Goal: Task Accomplishment & Management: Manage account settings

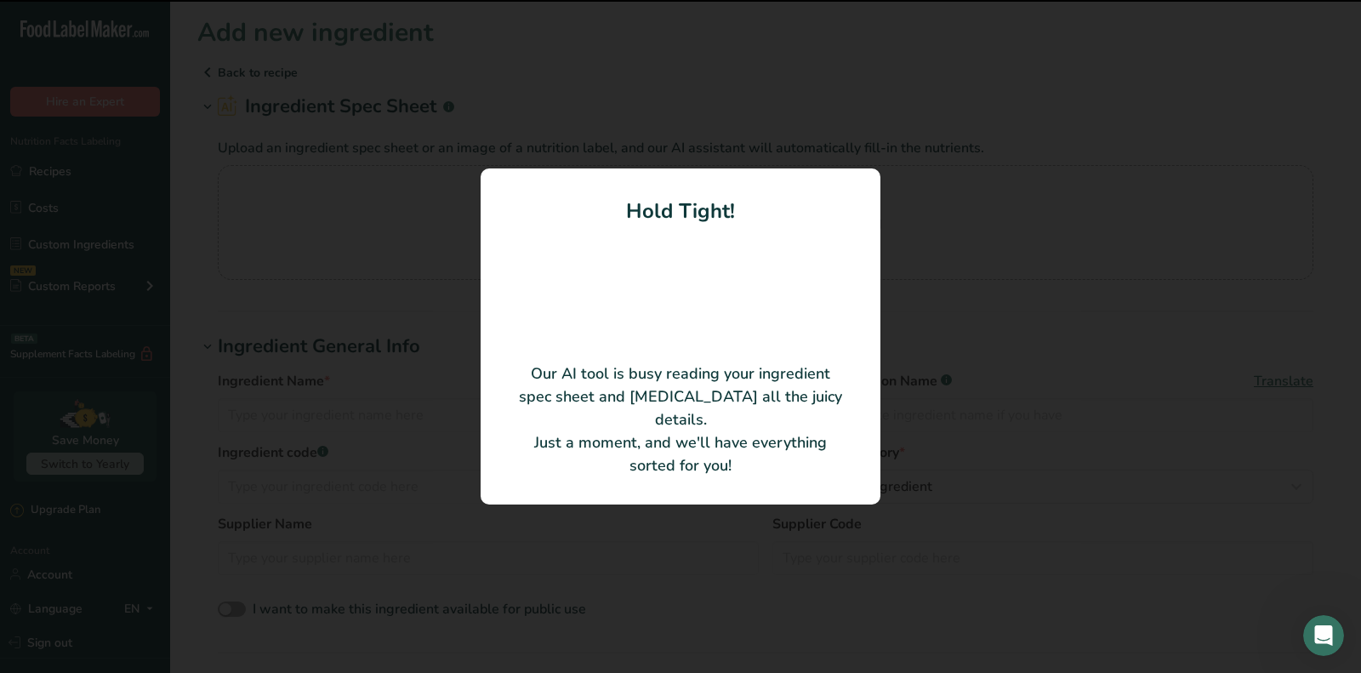
type input "PASTEURIZED RED DEEPSEA CRAB MEAT"
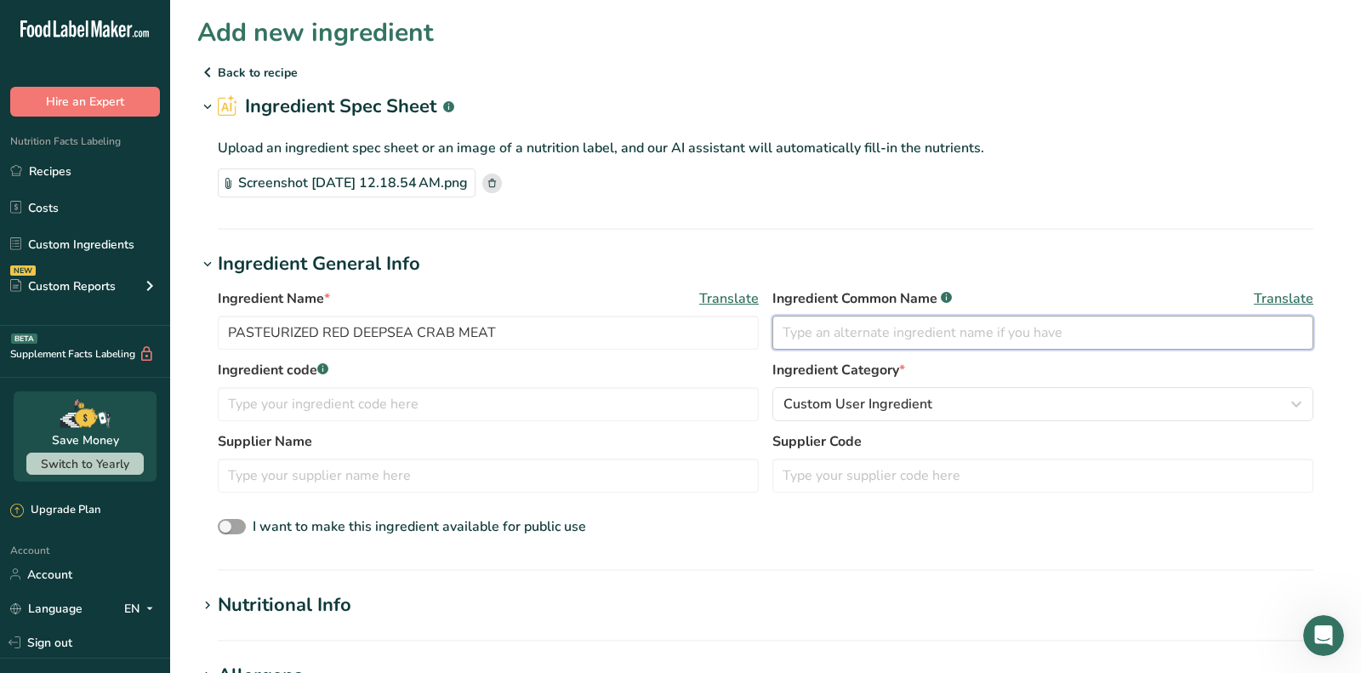
click at [882, 336] on input "text" at bounding box center [1042, 333] width 541 height 34
type input "c"
click at [780, 325] on input "Crab Meat" at bounding box center [1042, 333] width 541 height 34
type input "NoCrab Meat"
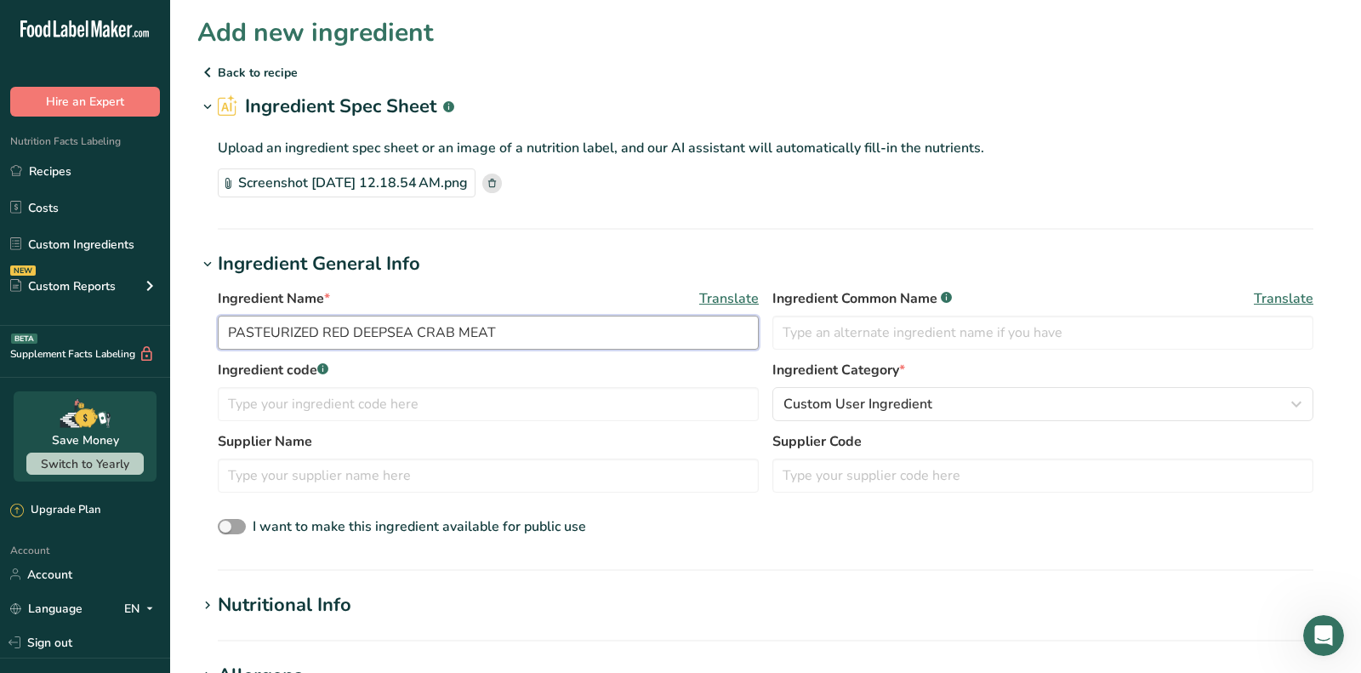
click at [538, 324] on input "PASTEURIZED RED DEEPSEA CRAB MEAT" at bounding box center [488, 333] width 541 height 34
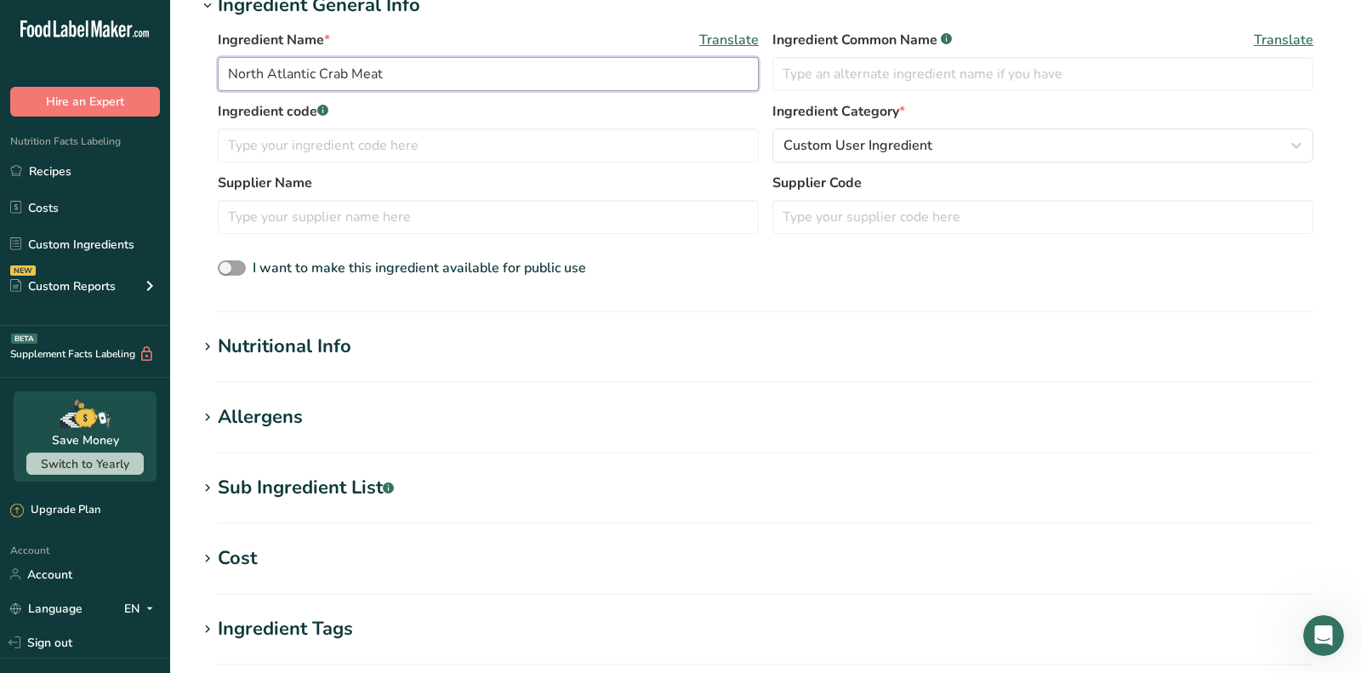
type input "North Atlantic Crab Meat"
click at [279, 336] on div "Nutritional Info" at bounding box center [285, 347] width 134 height 28
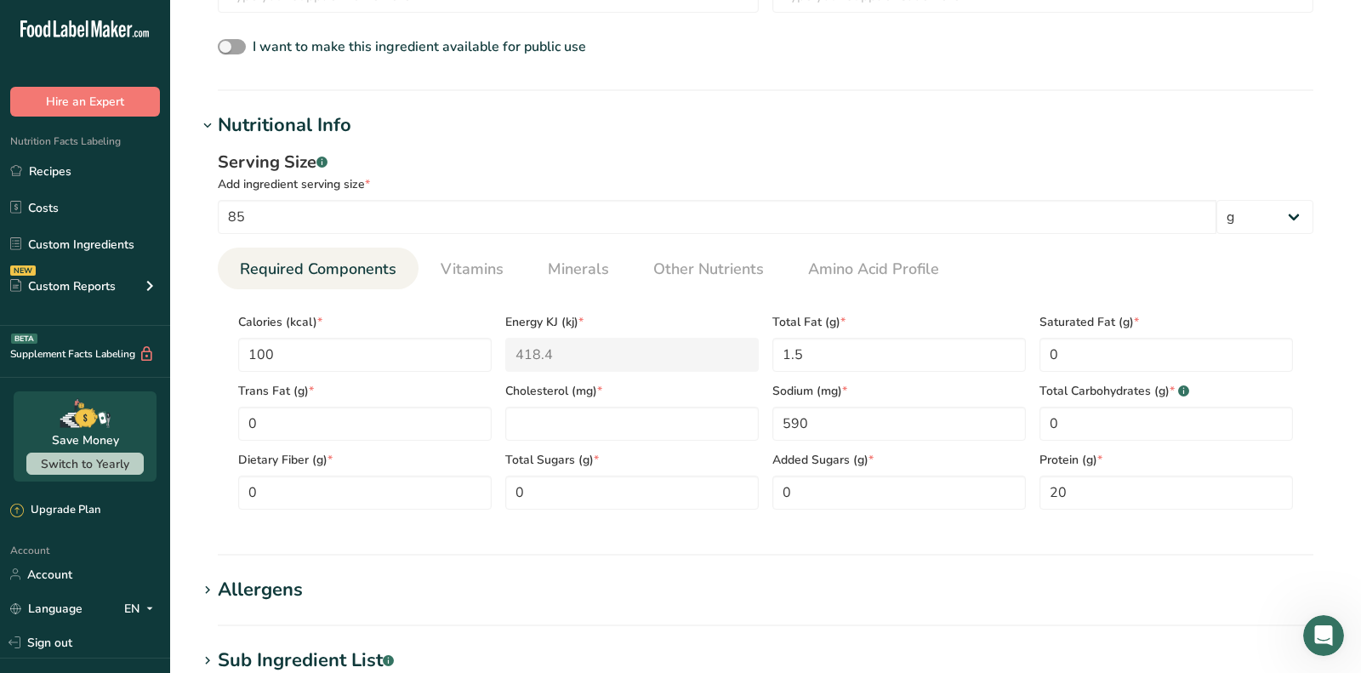
scroll to position [507, 0]
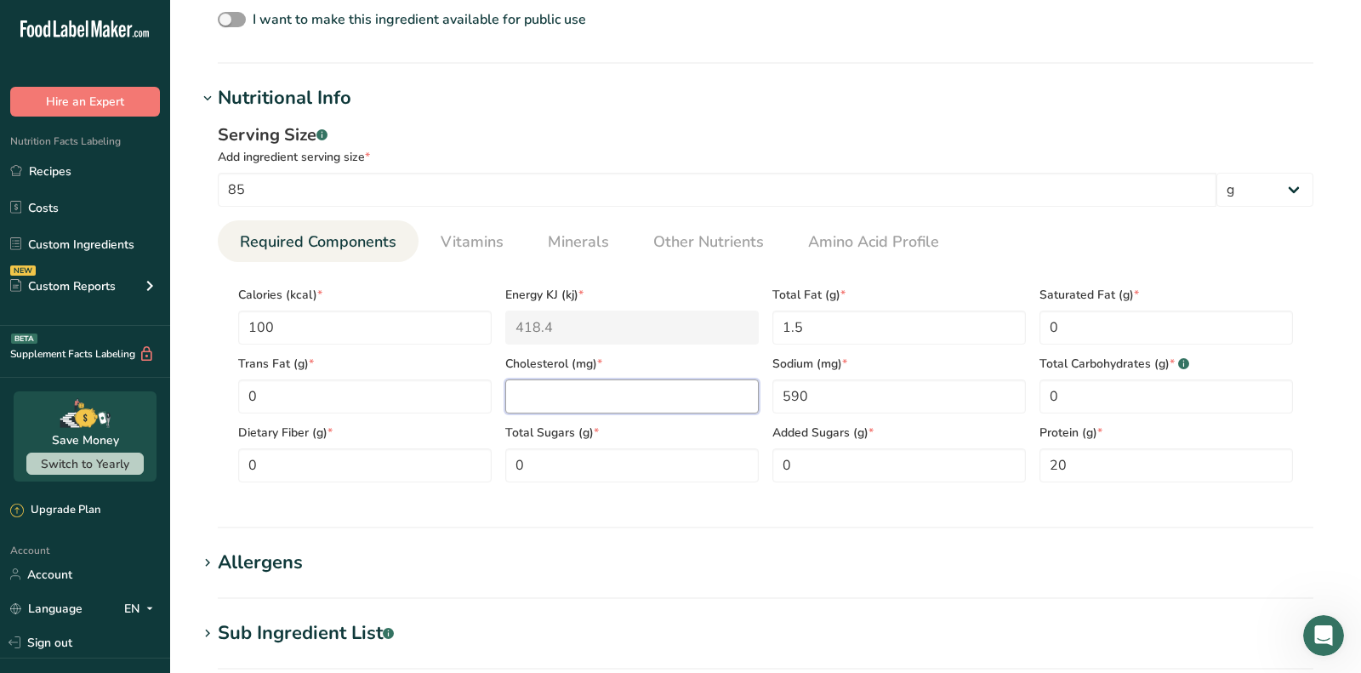
click at [599, 401] on input "number" at bounding box center [631, 396] width 253 height 34
type input "60"
click at [1202, 452] on input "20" at bounding box center [1165, 465] width 253 height 34
click at [1188, 459] on input "20" at bounding box center [1165, 465] width 253 height 34
type input "20"
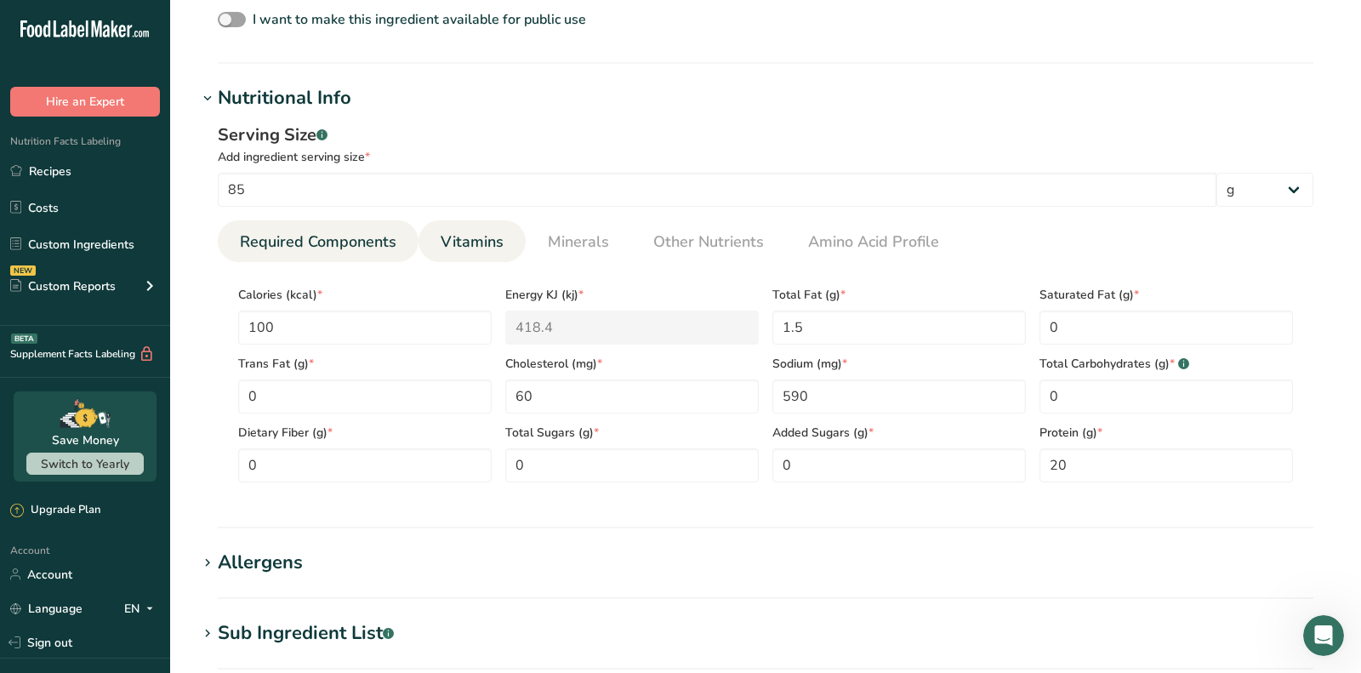
click at [467, 248] on span "Vitamins" at bounding box center [472, 241] width 63 height 23
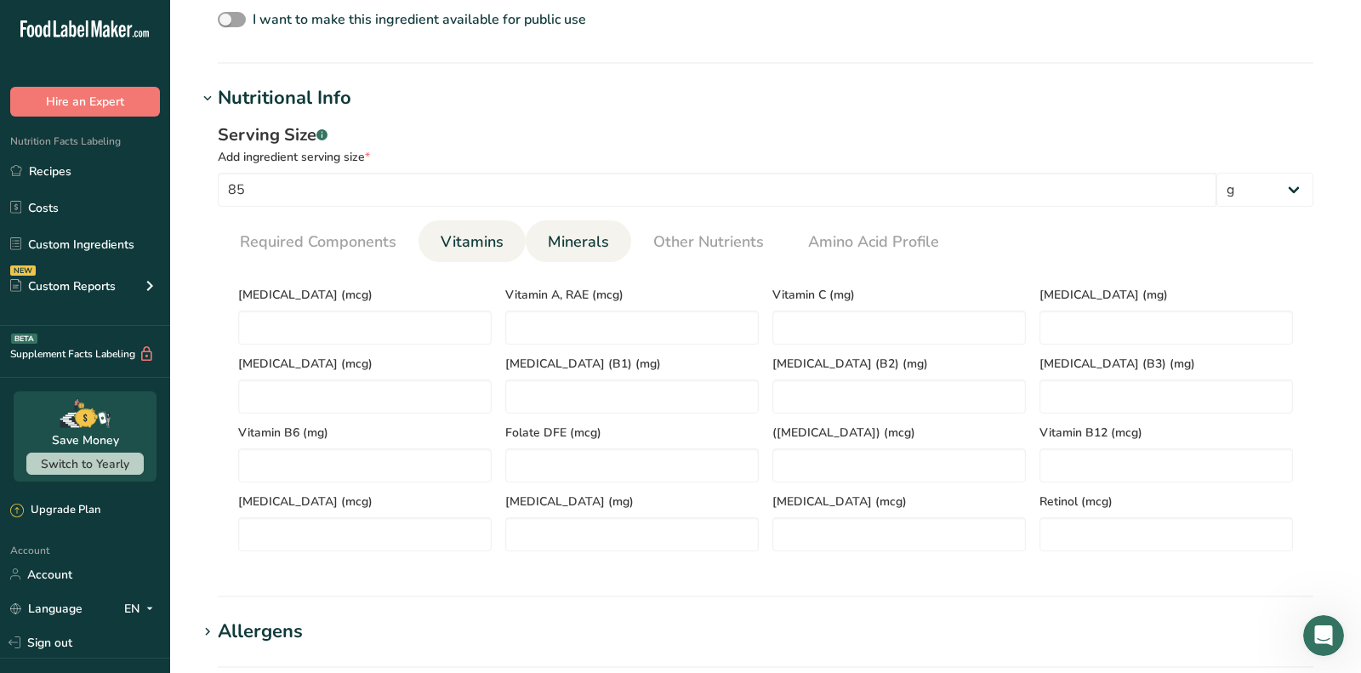
click at [563, 242] on span "Minerals" at bounding box center [578, 241] width 61 height 23
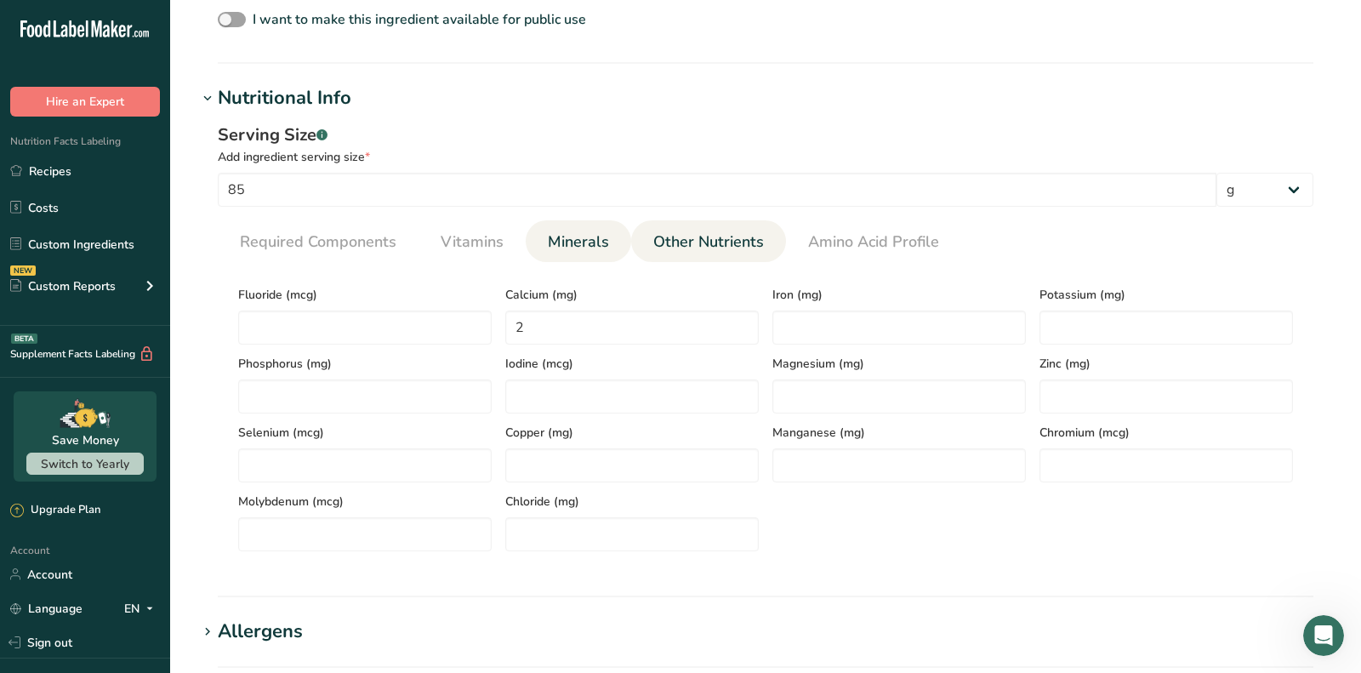
click at [659, 241] on span "Other Nutrients" at bounding box center [708, 241] width 111 height 23
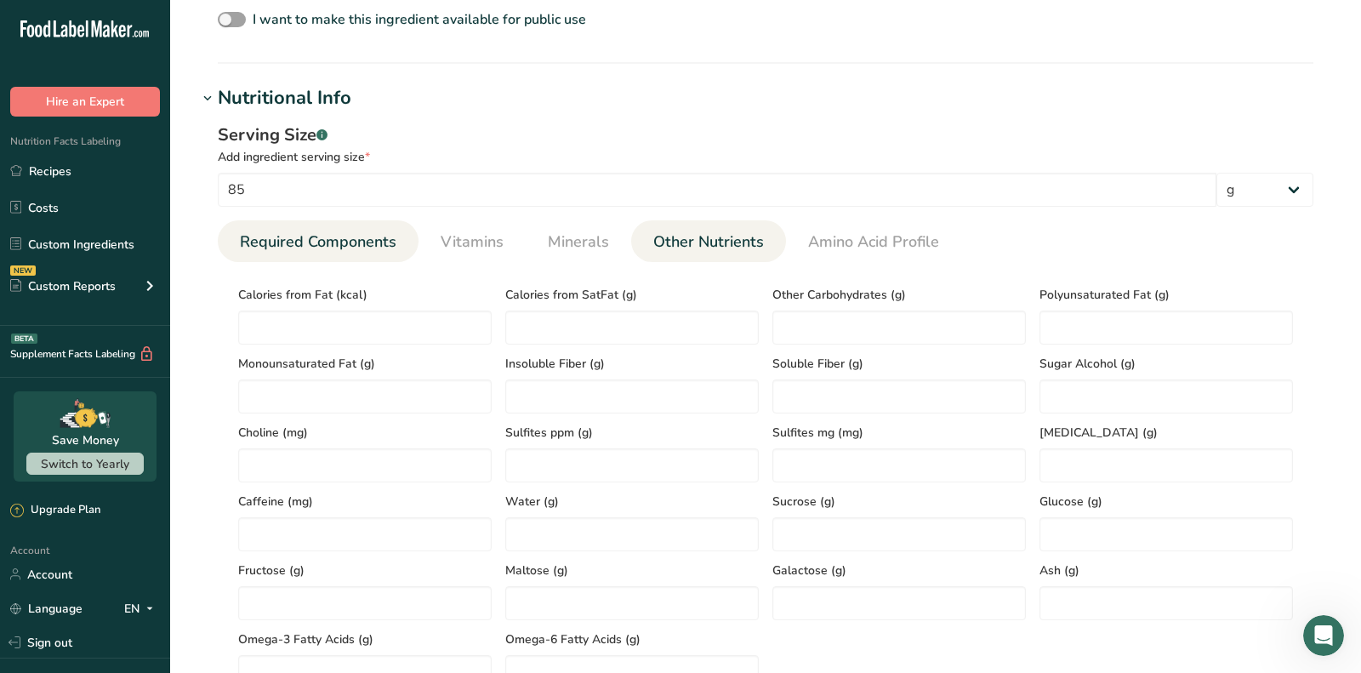
click at [333, 251] on span "Required Components" at bounding box center [318, 241] width 156 height 23
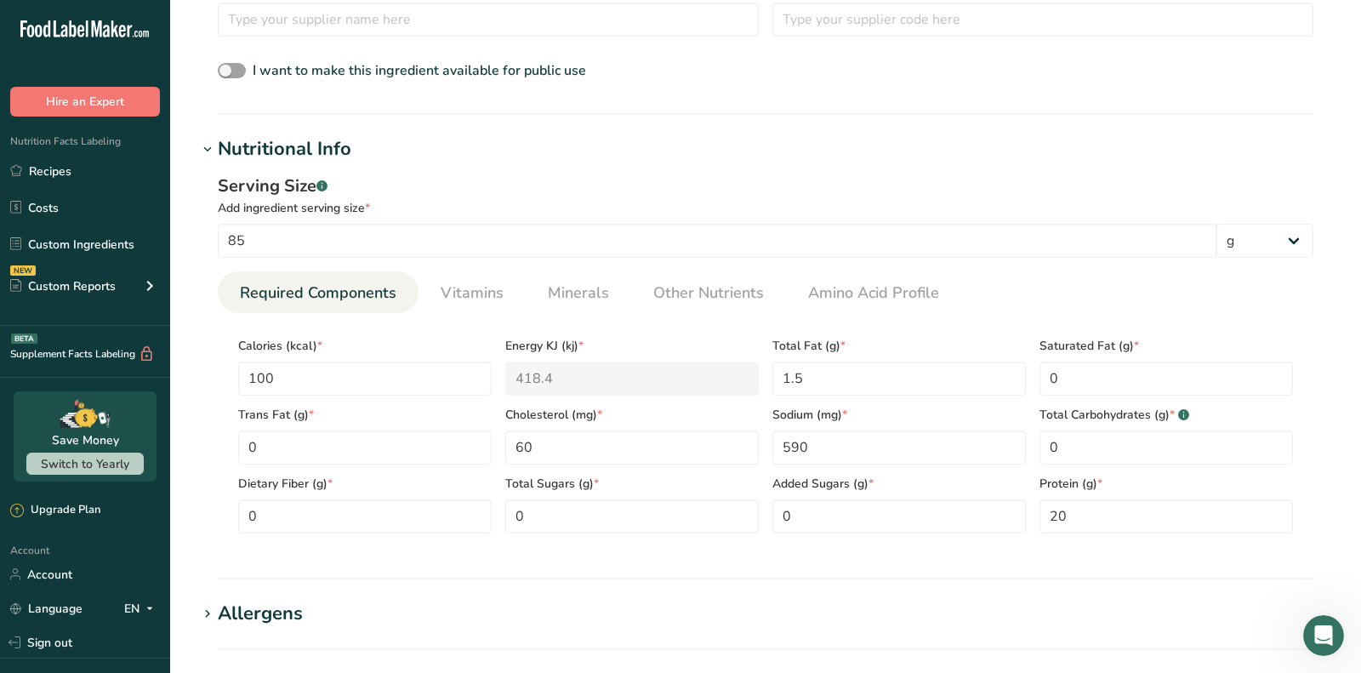
click at [248, 619] on div "Allergens" at bounding box center [260, 614] width 85 height 28
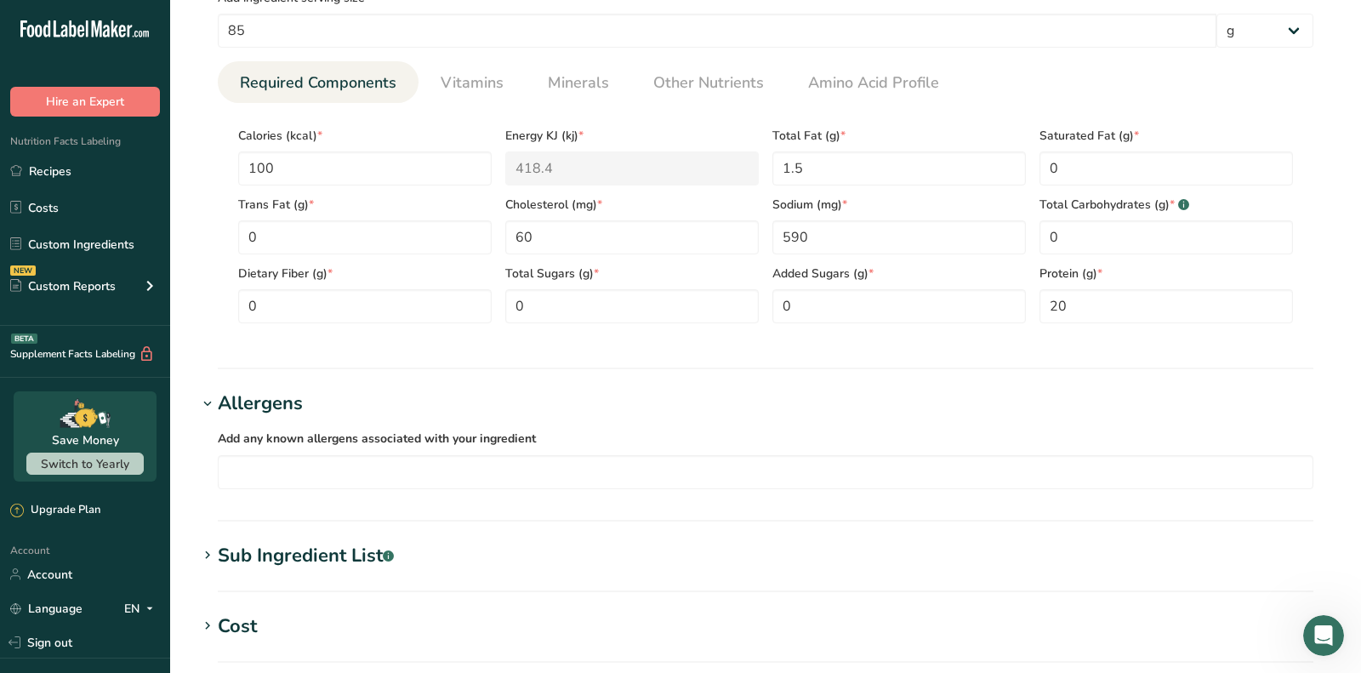
scroll to position [689, 0]
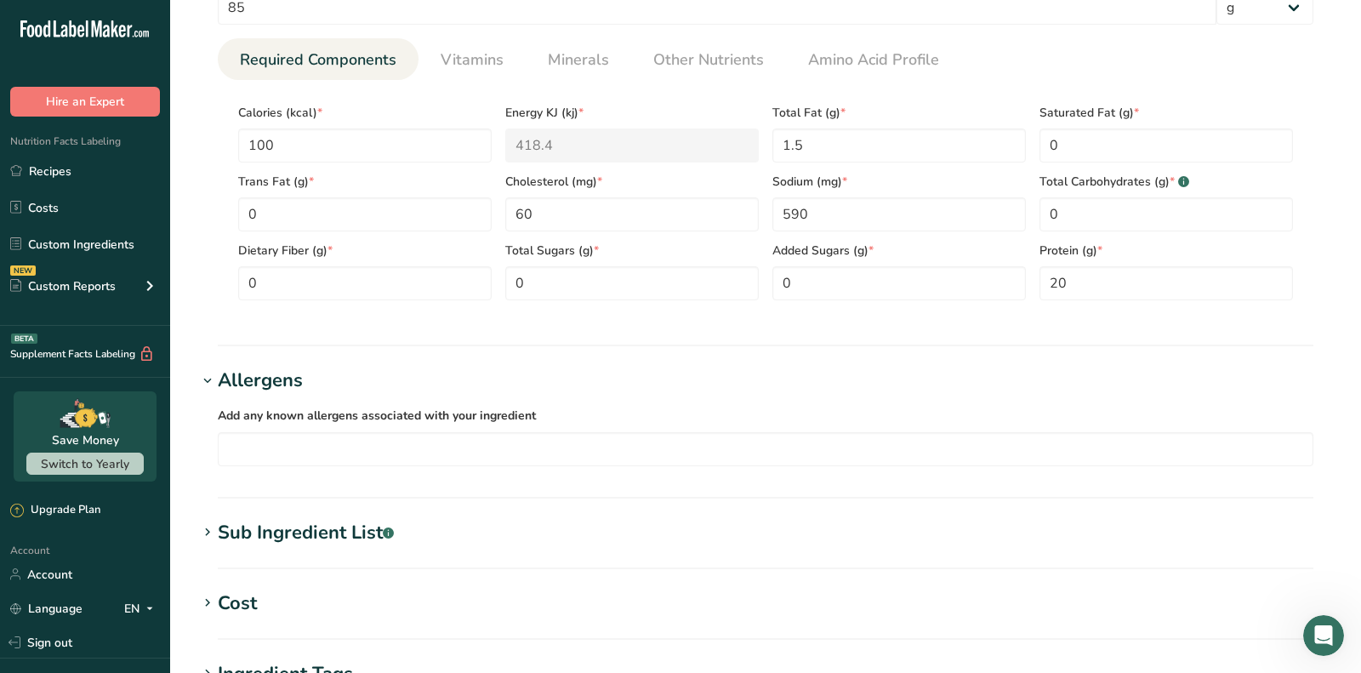
click at [263, 470] on div "Add any known allergens associated with your ingredient Soy Tree Nuts Wheat Mil…" at bounding box center [765, 436] width 1136 height 82
drag, startPoint x: 263, startPoint y: 454, endPoint x: 263, endPoint y: 361, distance: 93.6
click at [263, 454] on input "text" at bounding box center [766, 448] width 1094 height 26
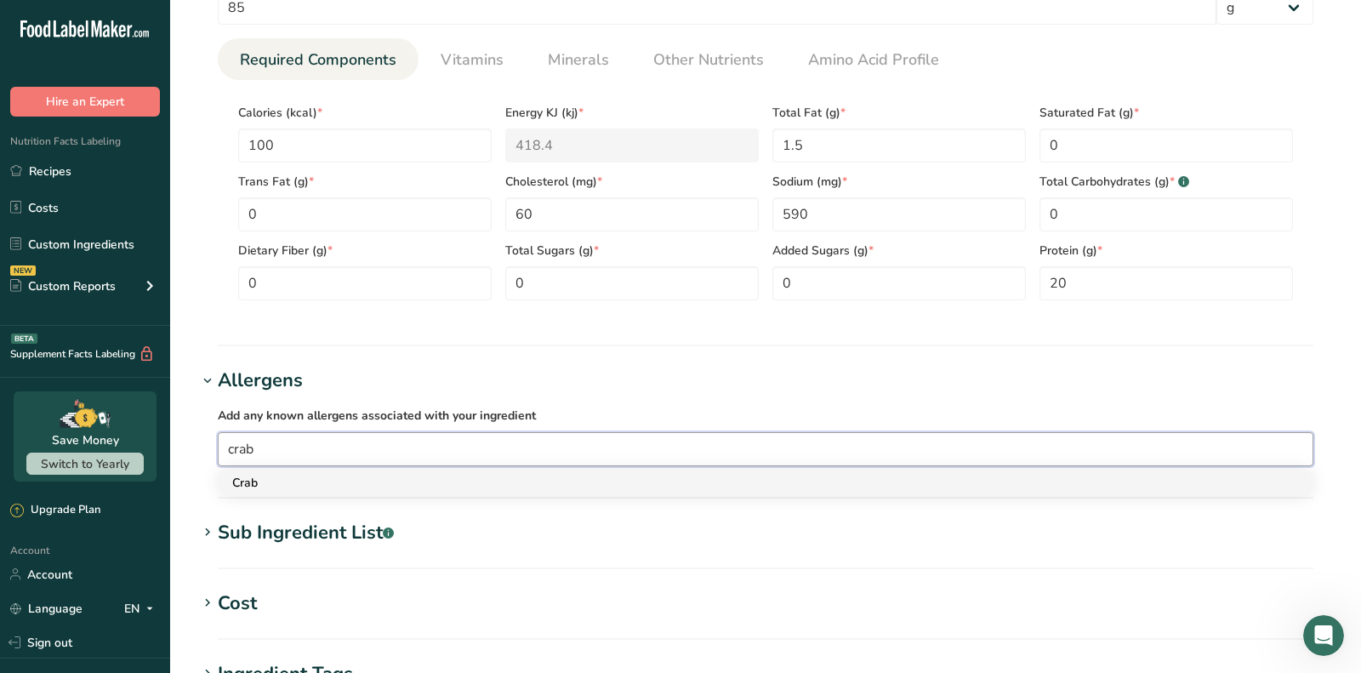
type input "crab"
click at [260, 479] on div "Crab" at bounding box center [751, 483] width 1039 height 18
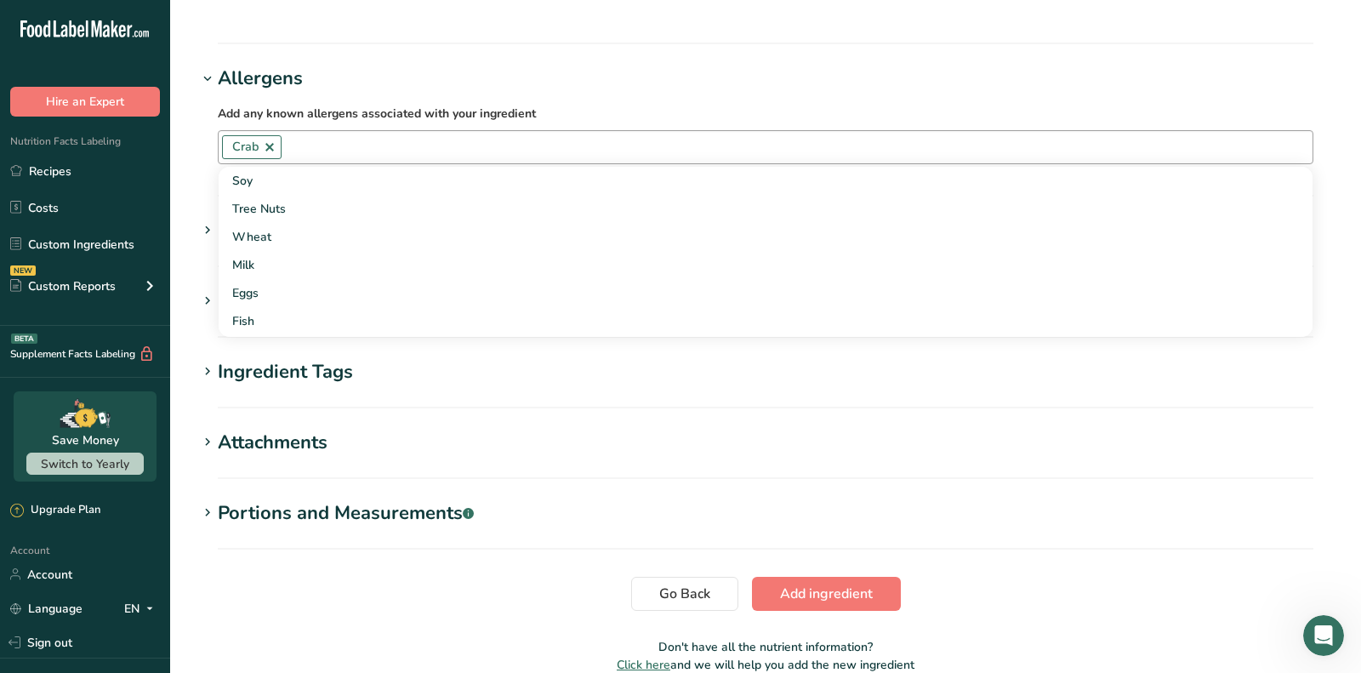
scroll to position [992, 0]
click at [335, 581] on section "Go Back Add ingredient" at bounding box center [765, 593] width 1136 height 34
click at [795, 588] on span "Add ingredient" at bounding box center [826, 593] width 93 height 20
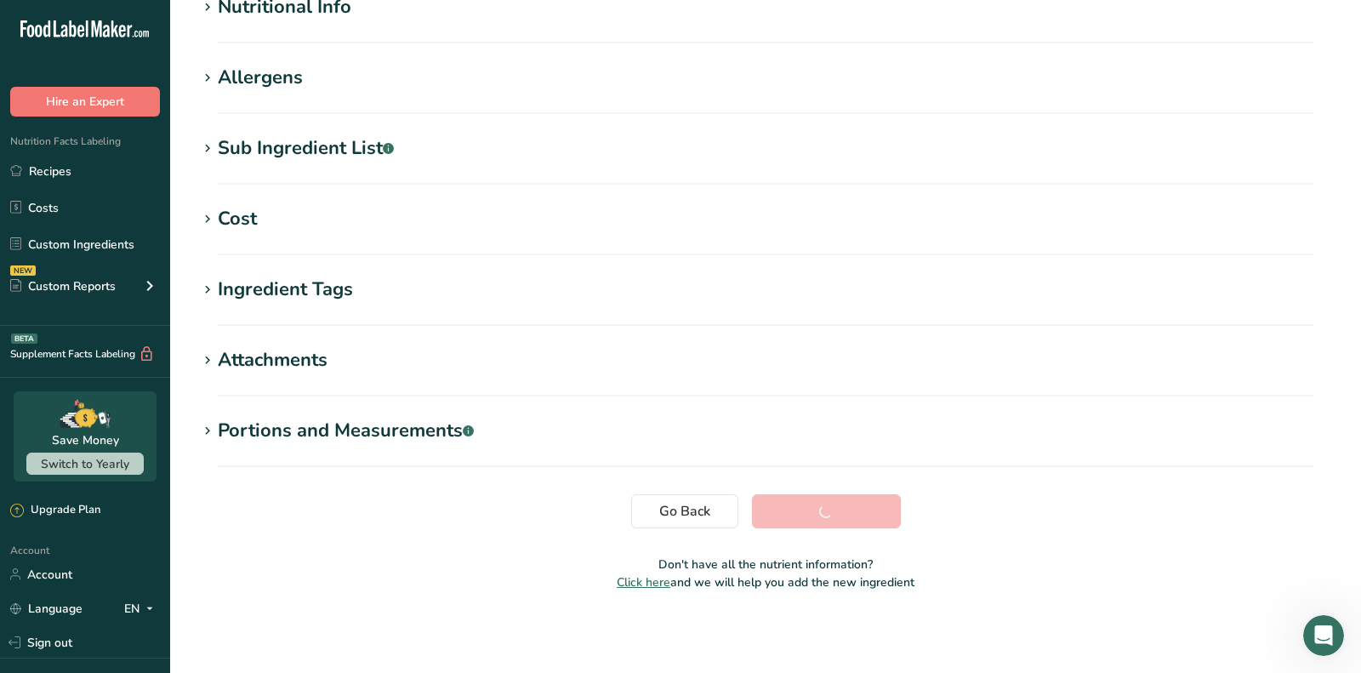
scroll to position [240, 0]
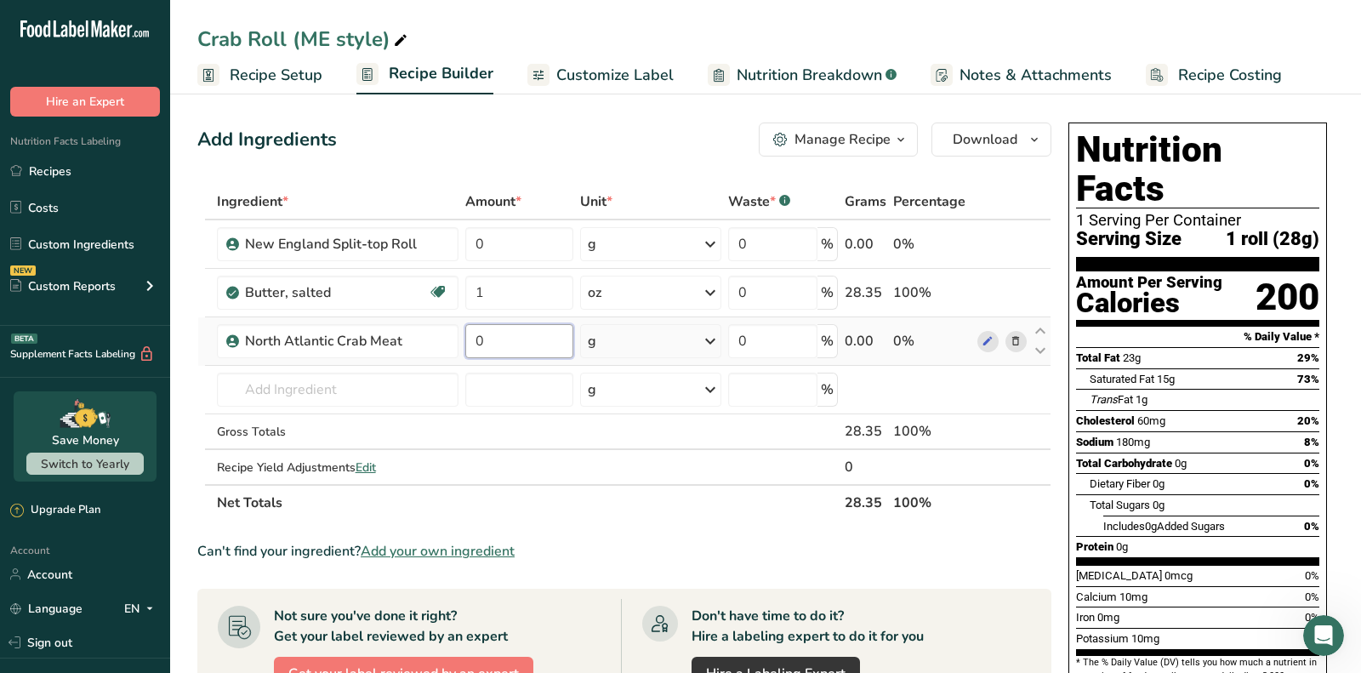
click at [507, 334] on input "0" at bounding box center [519, 341] width 109 height 34
paste input "3.5"
type input "3.5"
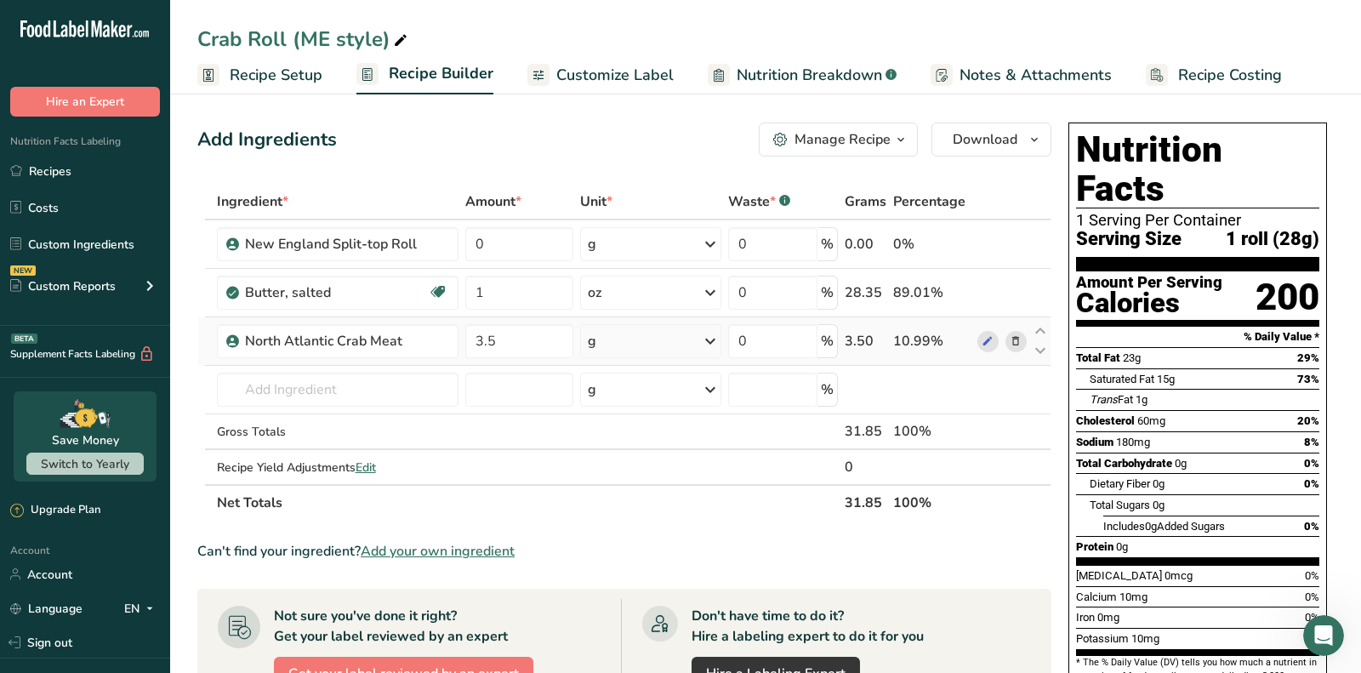
click at [618, 342] on div "Ingredient * Amount * Unit * Waste * .a-a{fill:#347362;}.b-a{fill:#fff;} Grams …" at bounding box center [624, 352] width 854 height 337
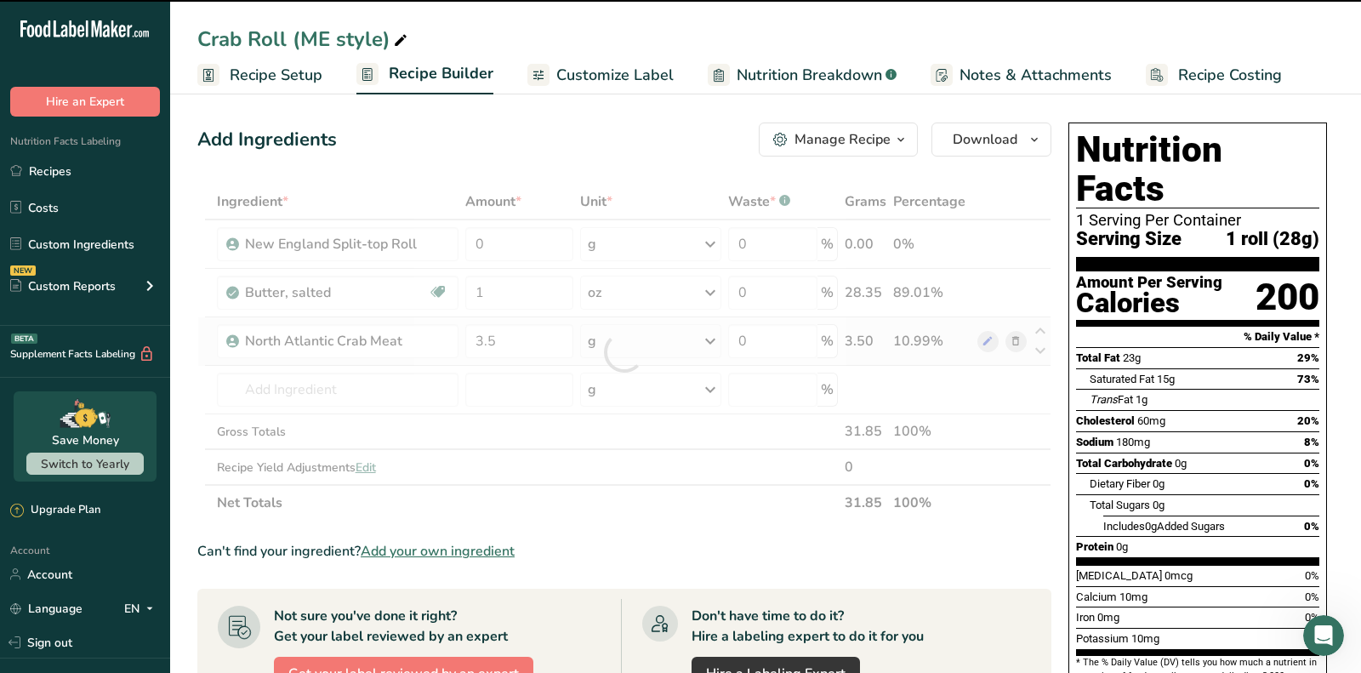
click at [624, 352] on div at bounding box center [624, 352] width 0 height 0
click at [618, 342] on div "g" at bounding box center [650, 341] width 140 height 34
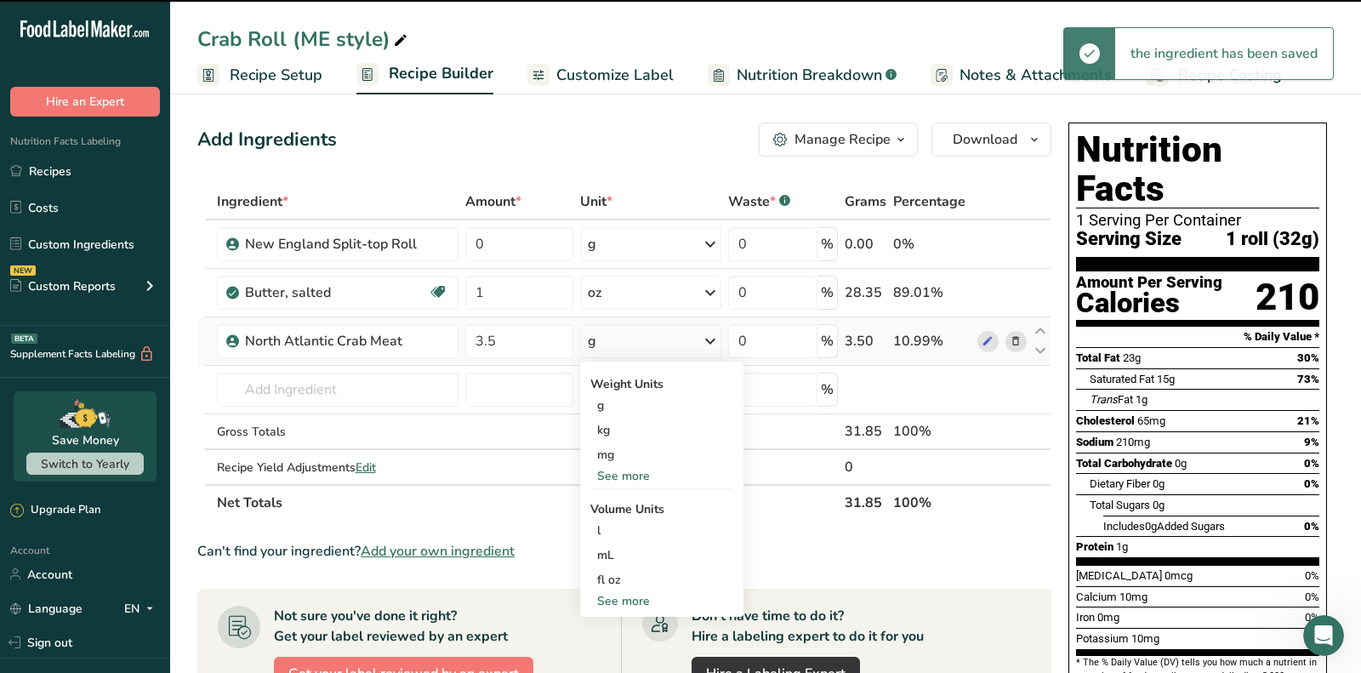
click at [618, 342] on div "g" at bounding box center [650, 341] width 140 height 34
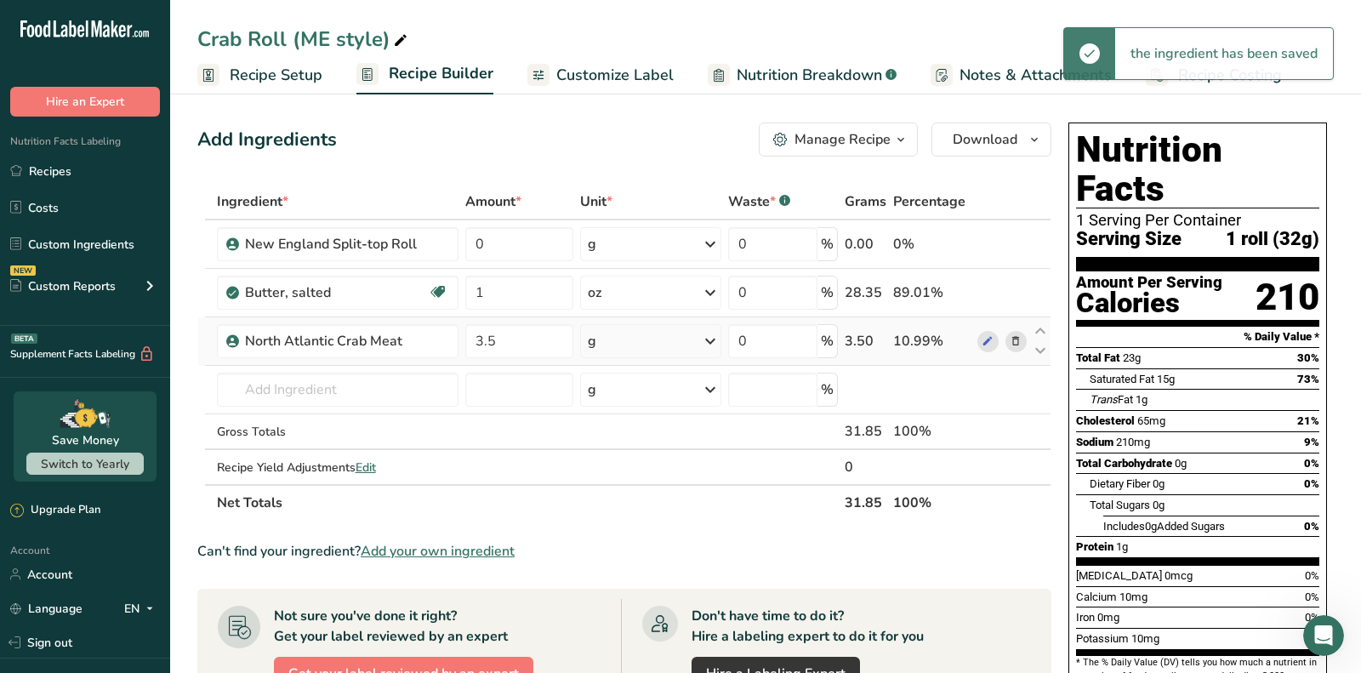
click at [618, 342] on div "g" at bounding box center [650, 341] width 140 height 34
click at [612, 468] on div "See more" at bounding box center [661, 476] width 143 height 18
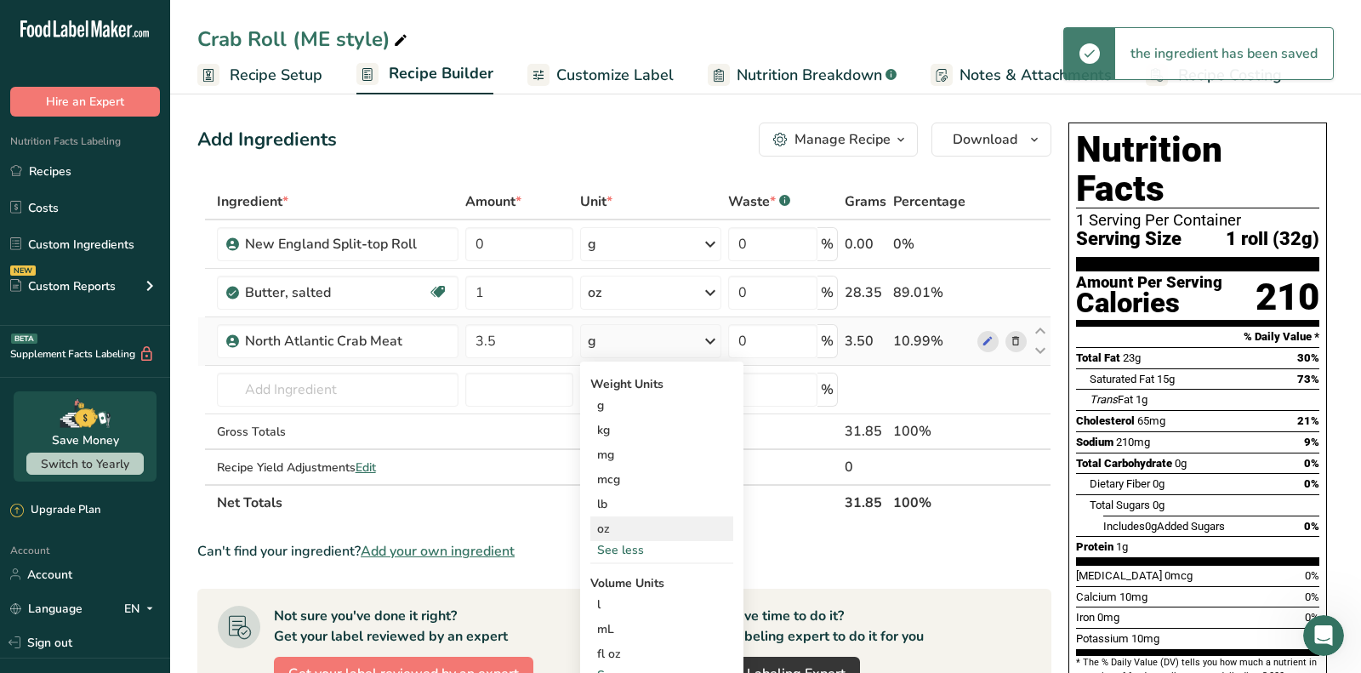
click at [615, 529] on div "oz" at bounding box center [661, 528] width 143 height 25
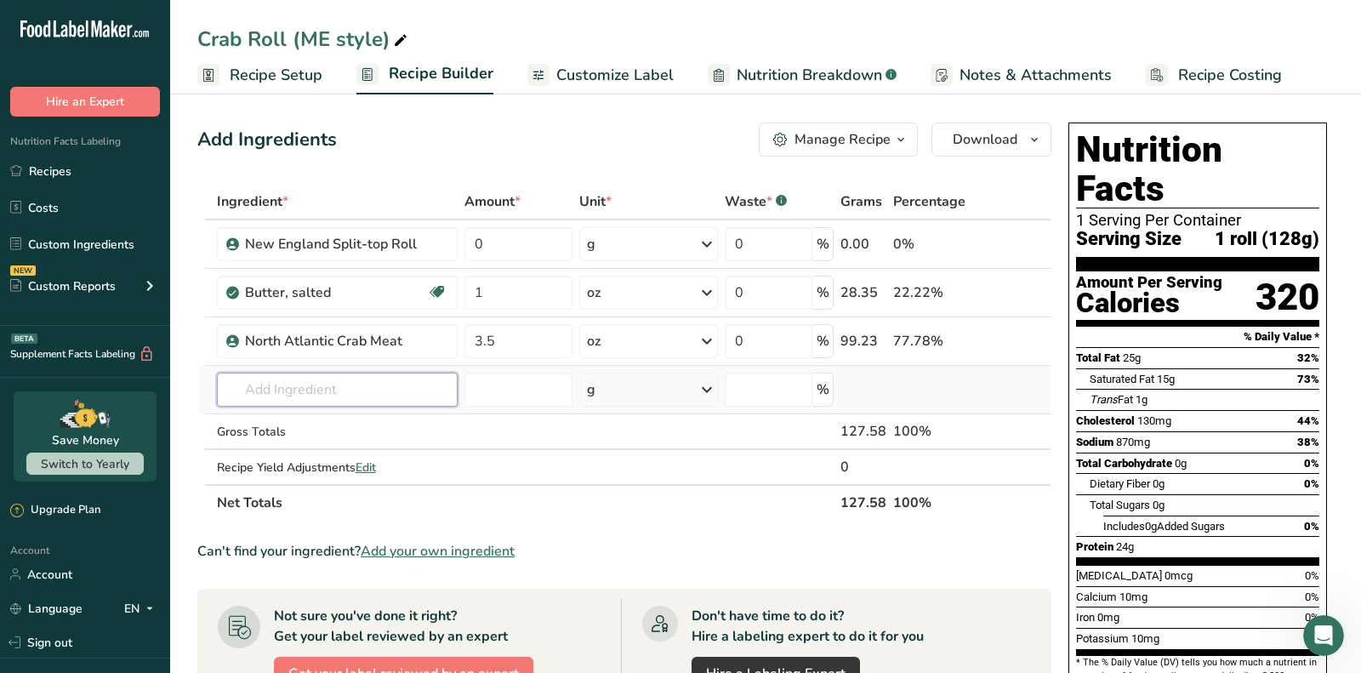
click at [366, 378] on input "text" at bounding box center [337, 390] width 241 height 34
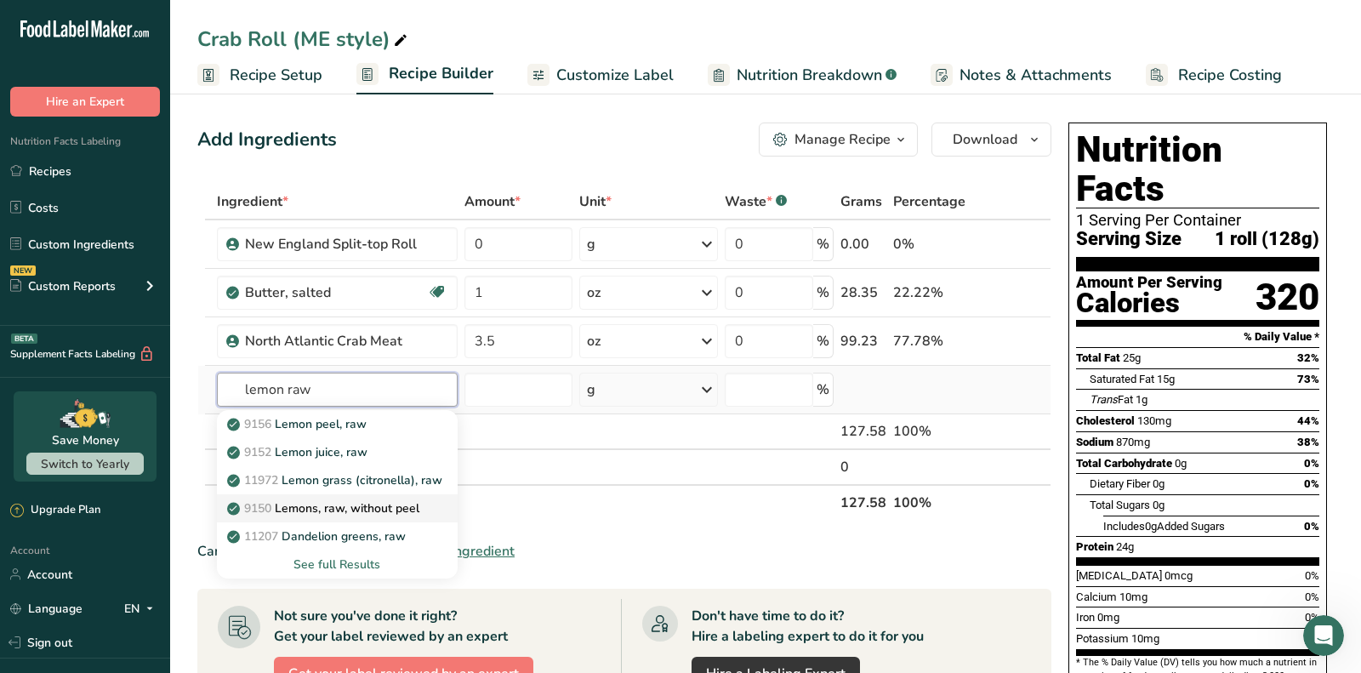
type input "lemon raw"
click at [381, 511] on p "9150 Lemons, raw, without peel" at bounding box center [324, 508] width 189 height 18
type input "Lemons, raw, without peel"
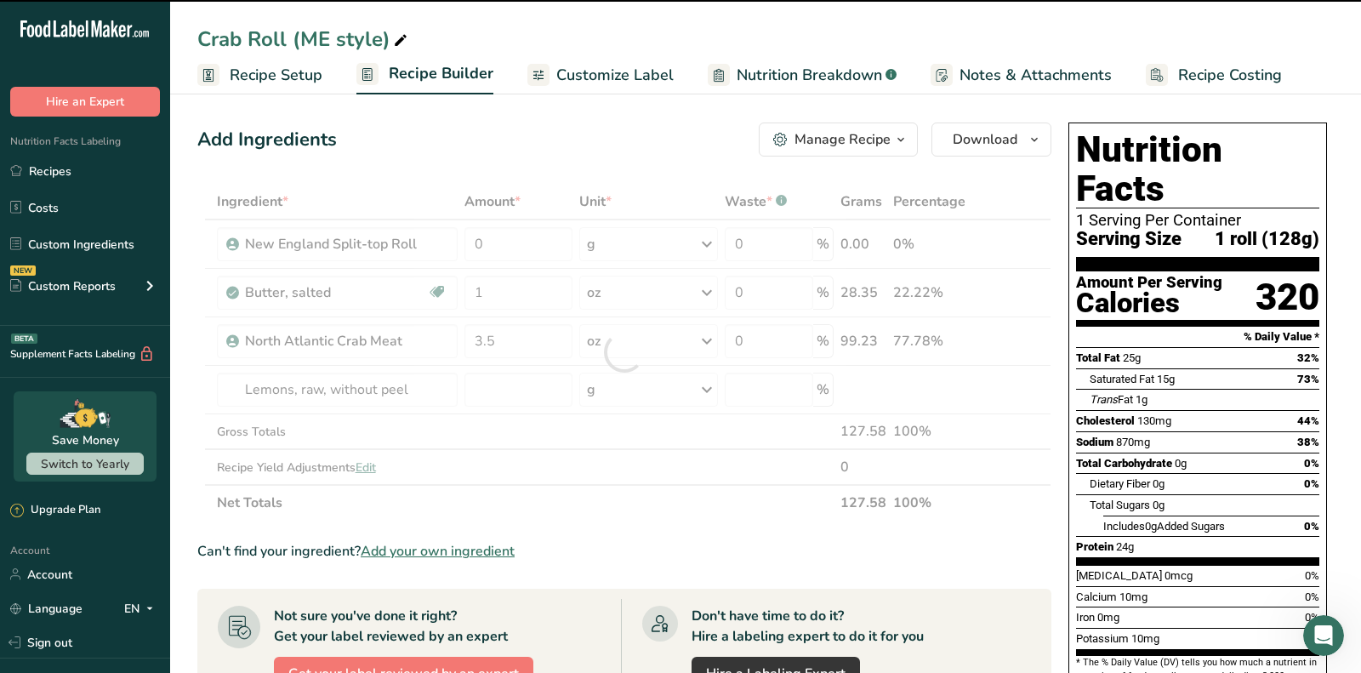
click at [519, 382] on div at bounding box center [624, 352] width 854 height 337
type input "0"
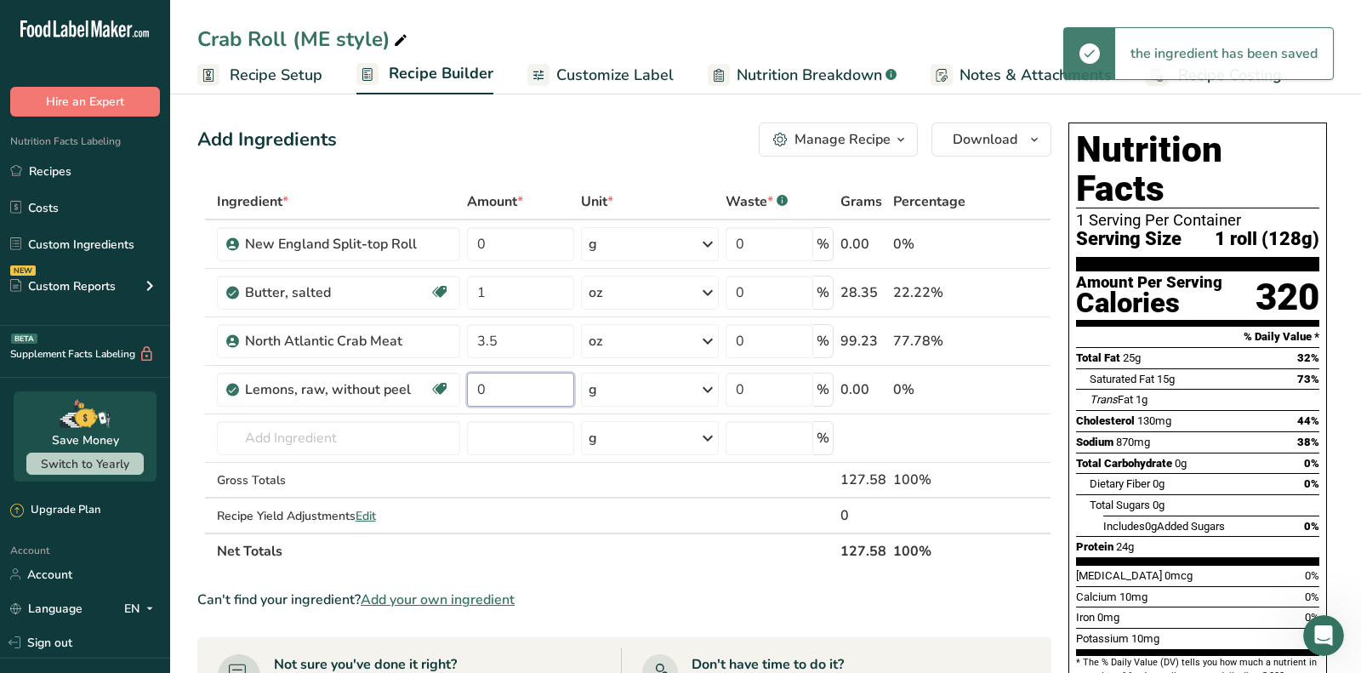
click at [519, 382] on input "0" at bounding box center [520, 390] width 107 height 34
type input "1"
click at [606, 385] on div "Ingredient * Amount * Unit * Waste * .a-a{fill:#347362;}.b-a{fill:#fff;} Grams …" at bounding box center [624, 376] width 854 height 385
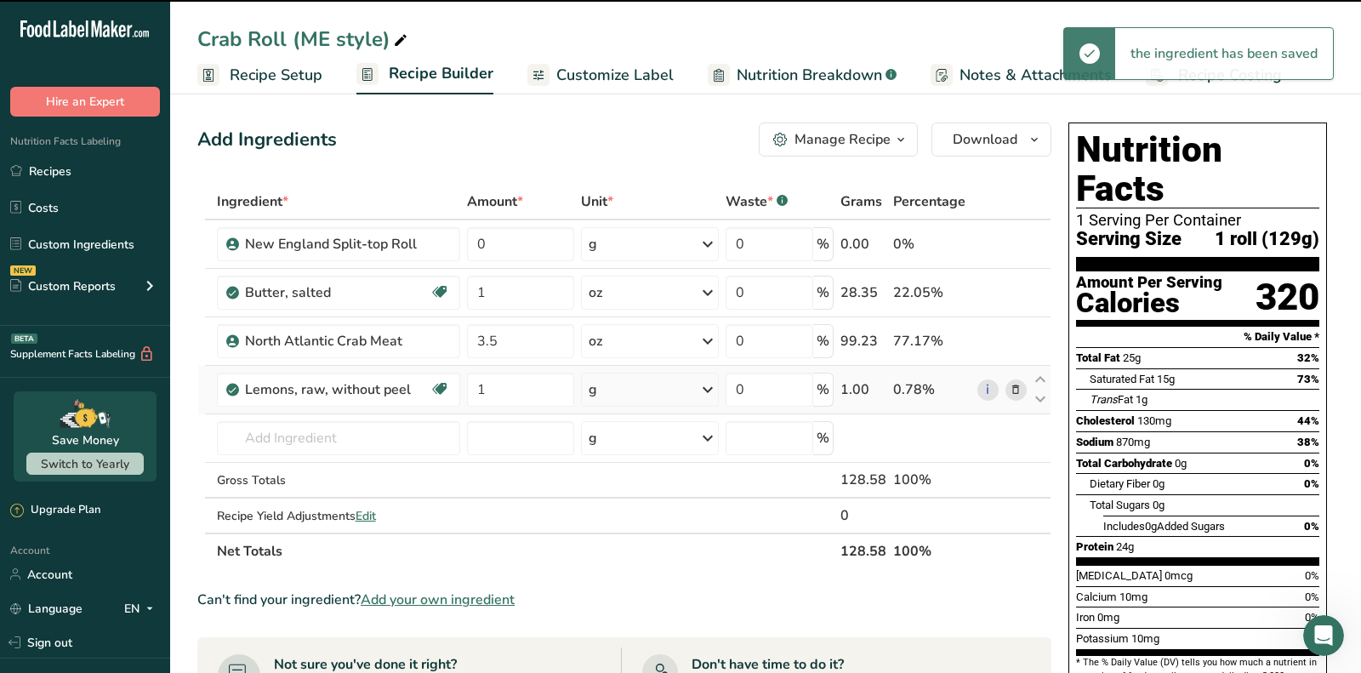
click at [606, 385] on div "g" at bounding box center [650, 390] width 138 height 34
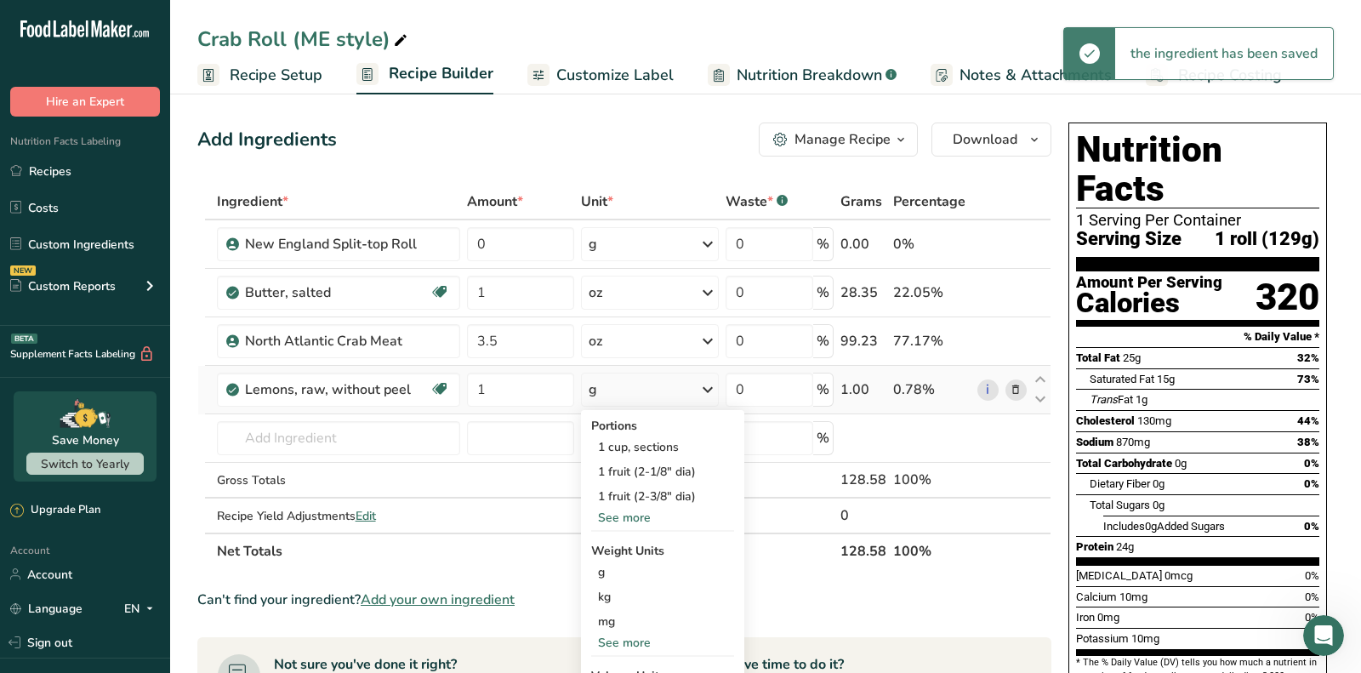
click at [640, 514] on div "See more" at bounding box center [662, 518] width 143 height 18
click at [625, 527] on div "1 wedge or slice (1/8 of one 2-1/8" dia lemon)" at bounding box center [662, 530] width 143 height 43
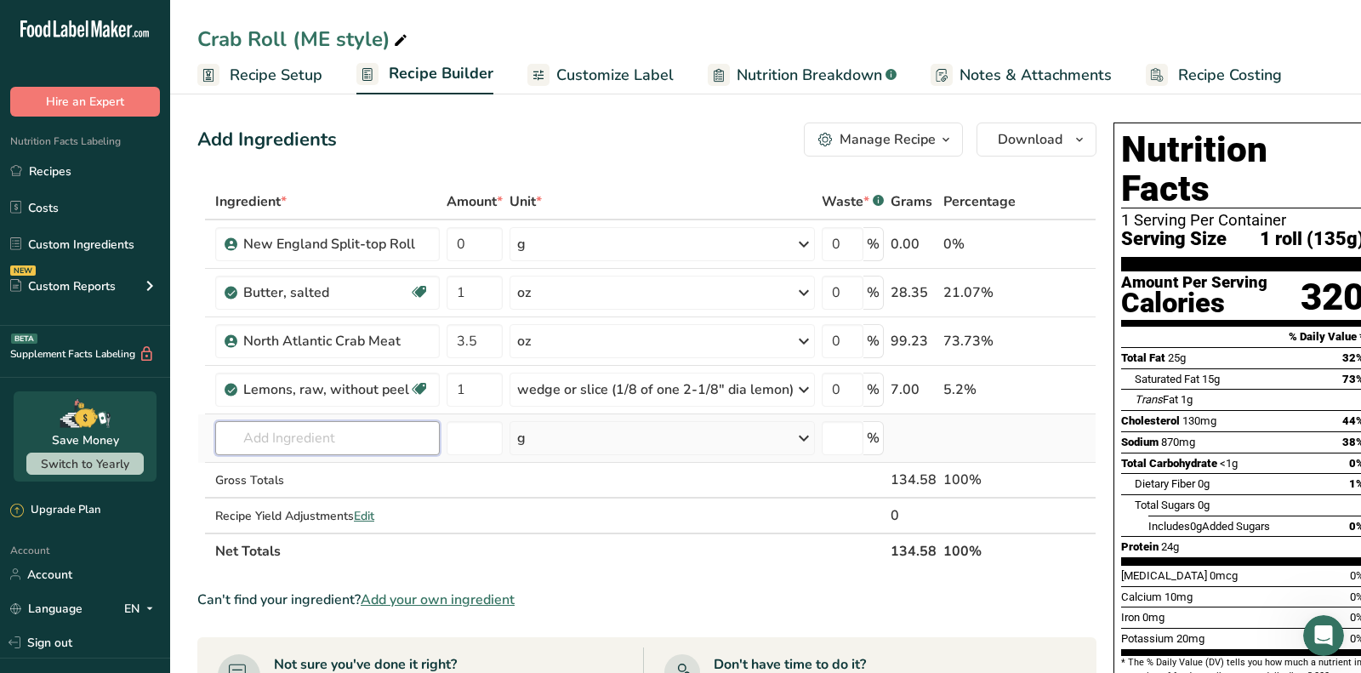
click at [323, 440] on input "text" at bounding box center [327, 438] width 225 height 34
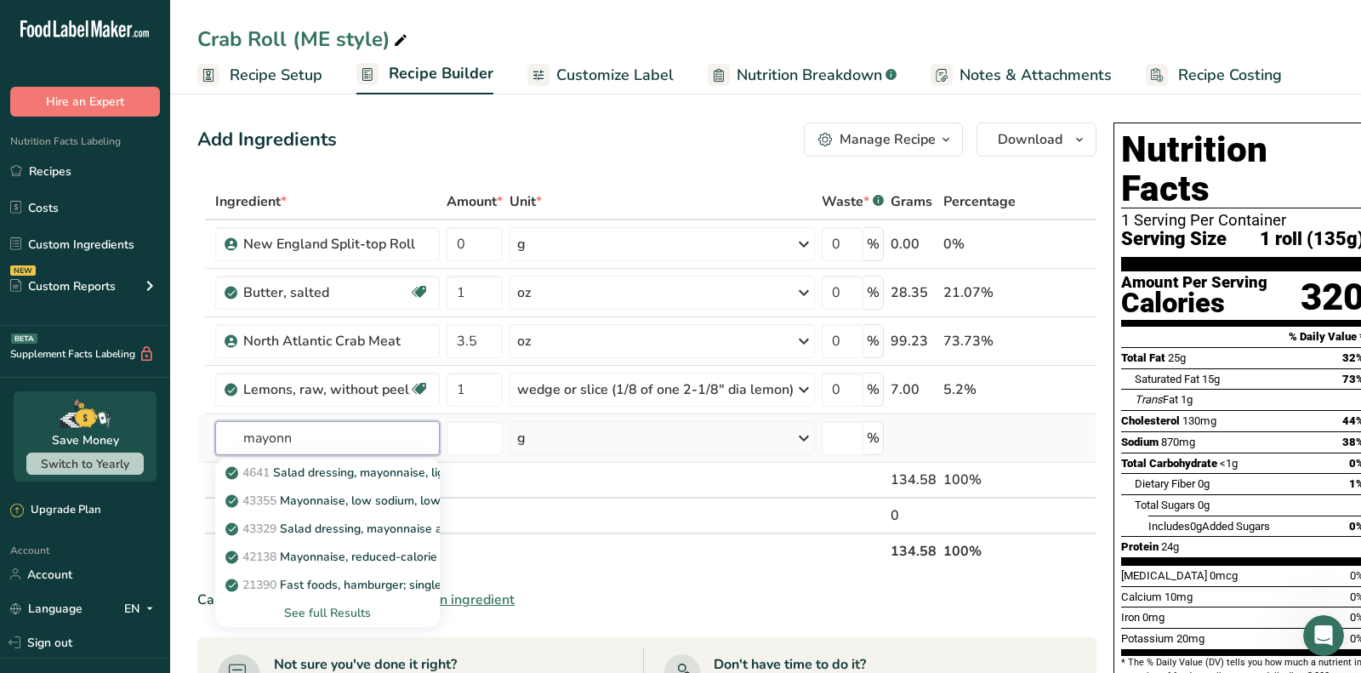
type input "mayonn"
click at [324, 617] on div "See full Results" at bounding box center [327, 613] width 197 height 18
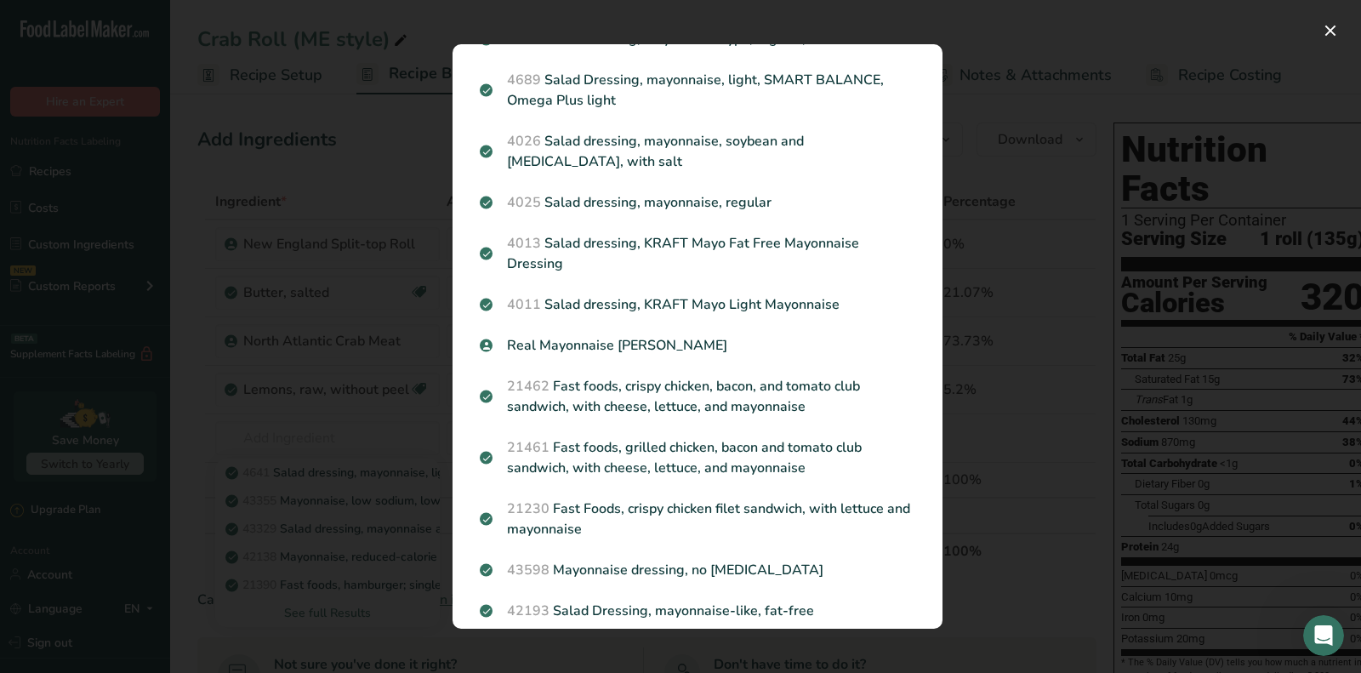
scroll to position [973, 0]
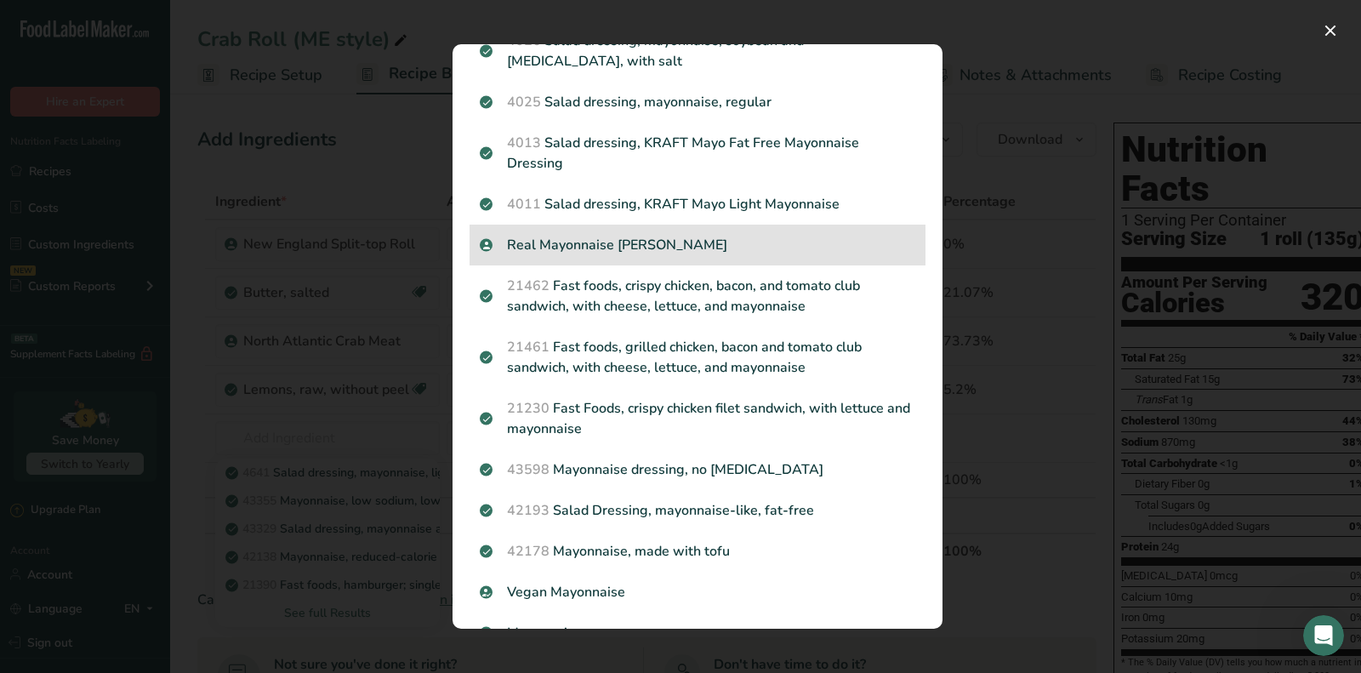
click at [686, 235] on p "Real Mayonnaise [PERSON_NAME]" at bounding box center [697, 245] width 435 height 20
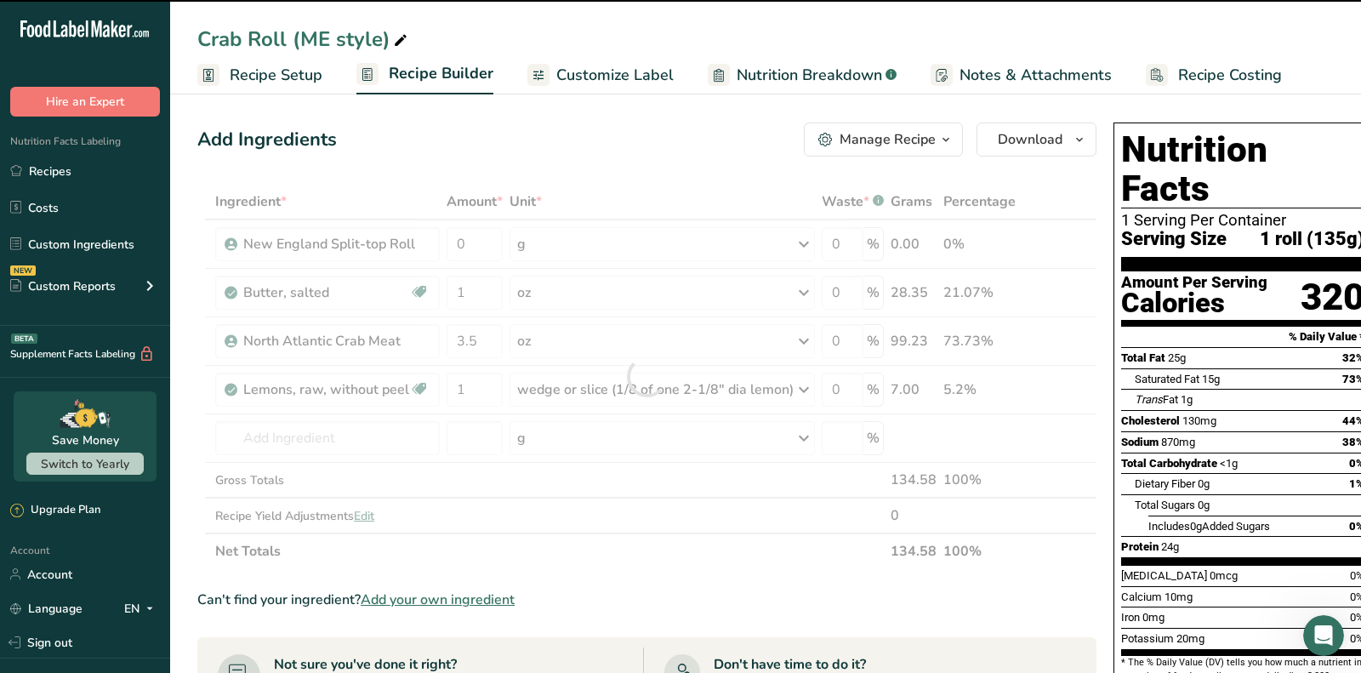
type input "0"
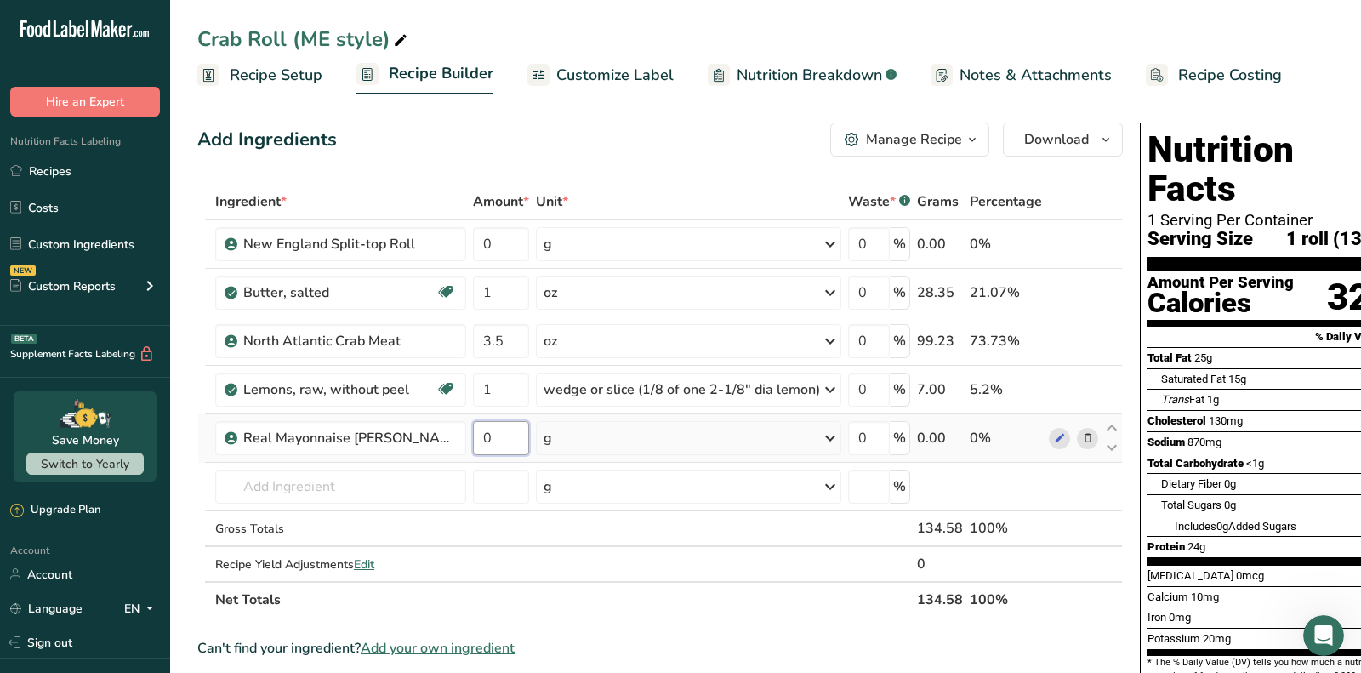
click at [475, 437] on input "0" at bounding box center [501, 438] width 56 height 34
type input "0.4"
click at [624, 447] on div "Ingredient * Amount * Unit * Waste * .a-a{fill:#347362;}.b-a{fill:#fff;} Grams …" at bounding box center [659, 401] width 925 height 434
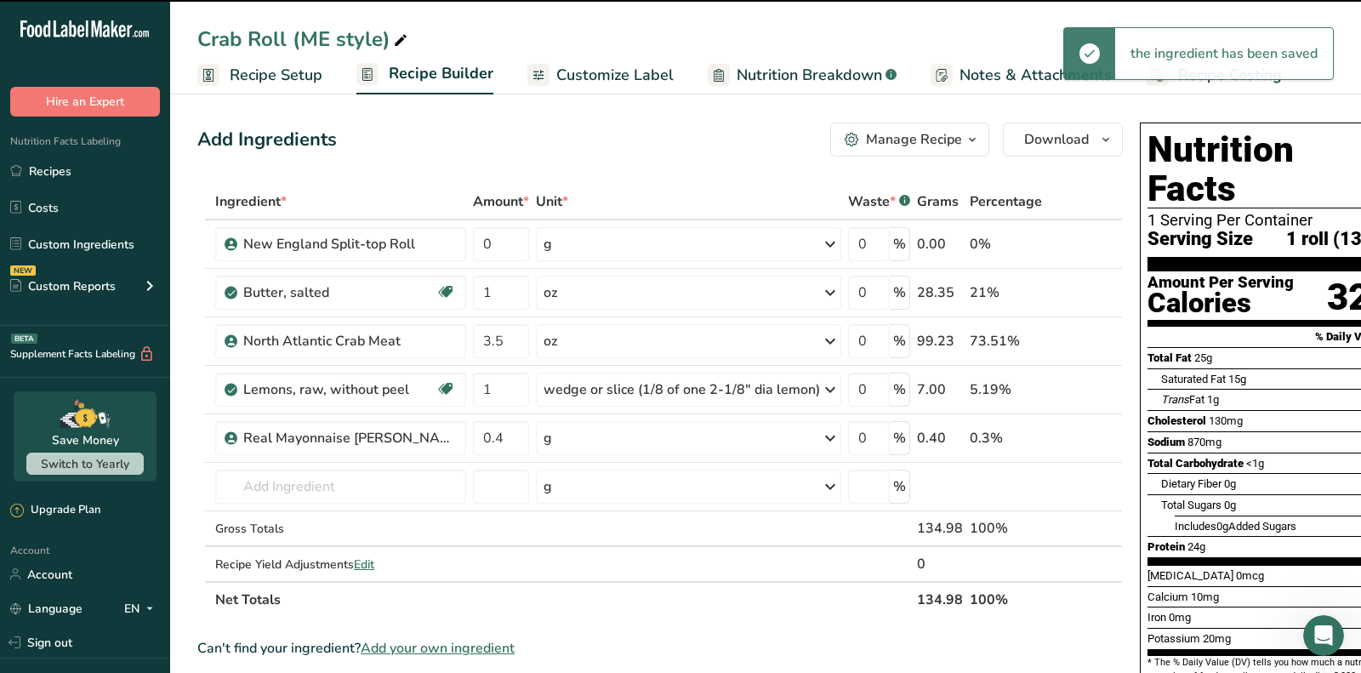
click at [624, 440] on div "g" at bounding box center [688, 438] width 305 height 34
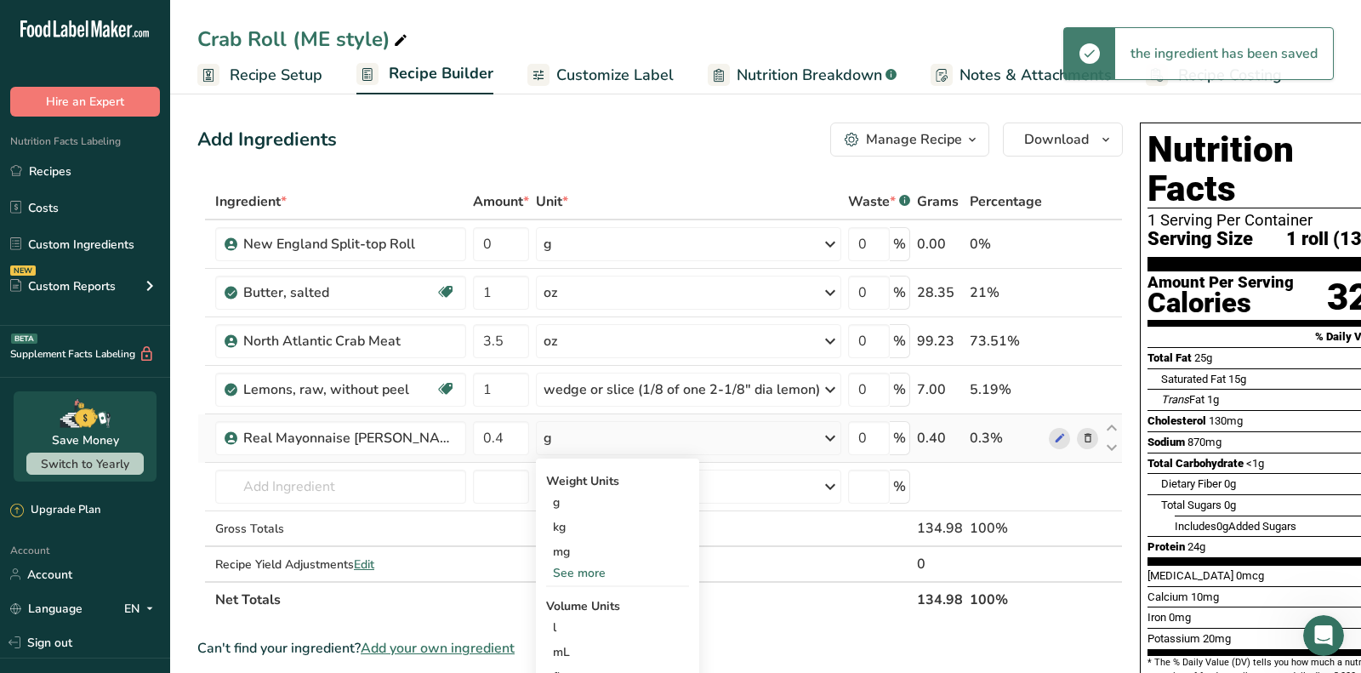
click at [571, 564] on div "See more" at bounding box center [617, 573] width 143 height 18
click at [546, 618] on div "oz" at bounding box center [617, 625] width 143 height 25
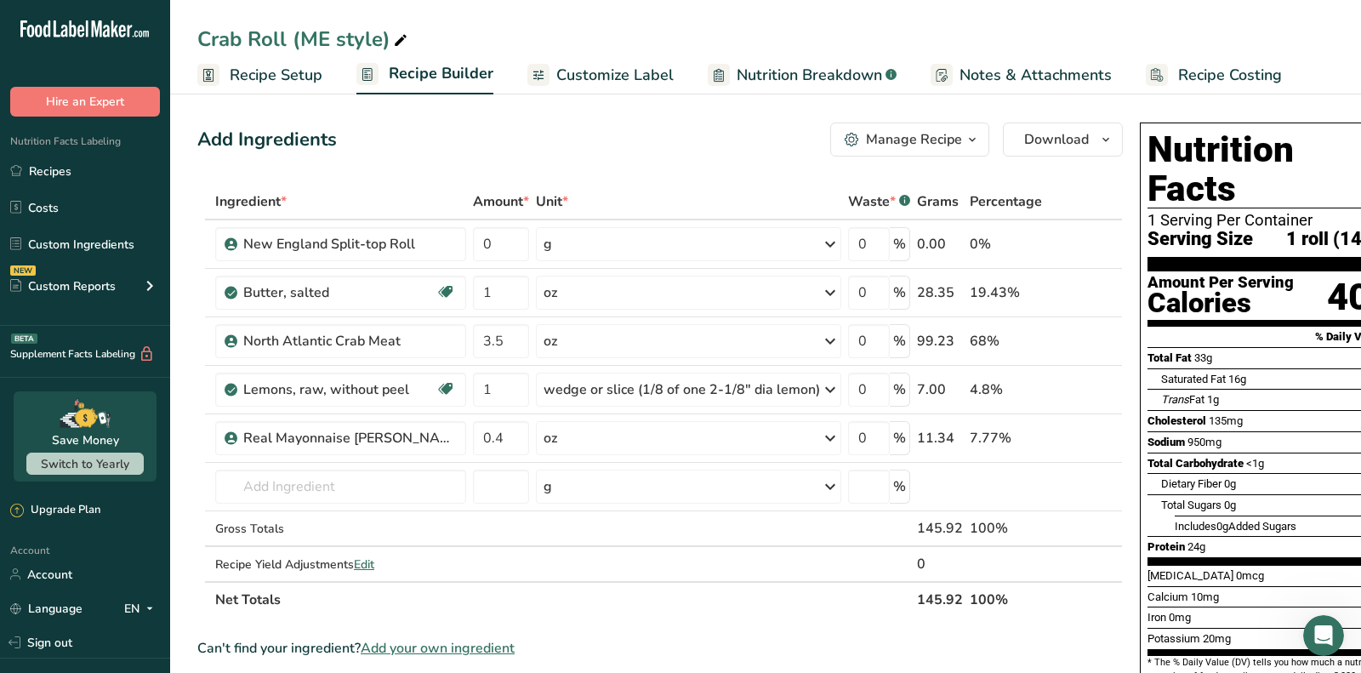
click at [869, 135] on div "Manage Recipe" at bounding box center [914, 139] width 96 height 20
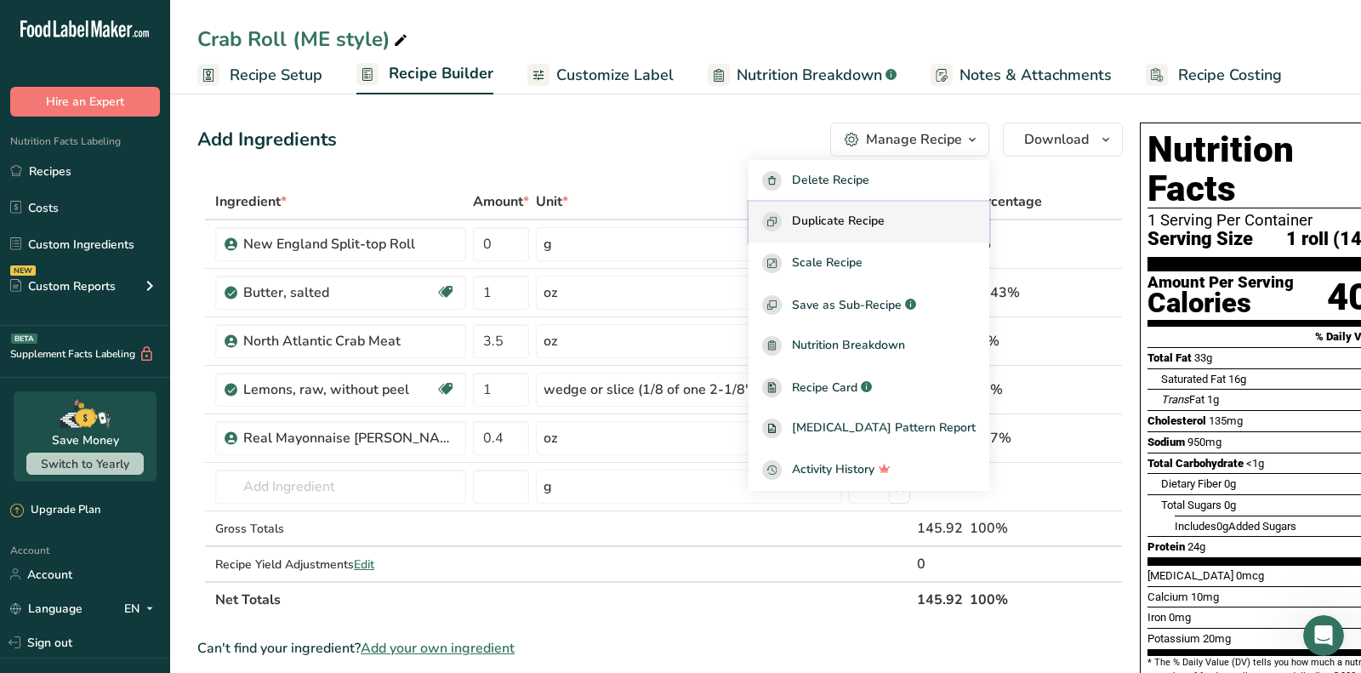
click at [809, 228] on span "Duplicate Recipe" at bounding box center [838, 222] width 93 height 20
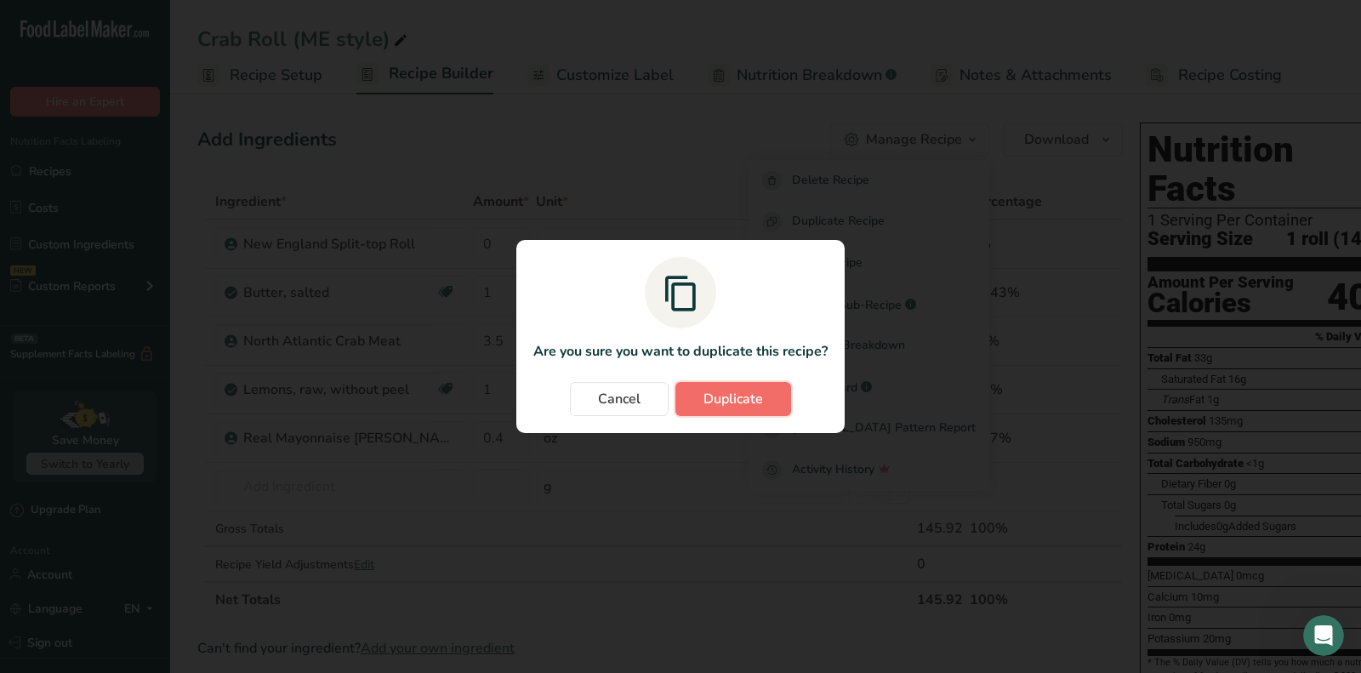
click at [728, 409] on button "Duplicate" at bounding box center [733, 399] width 116 height 34
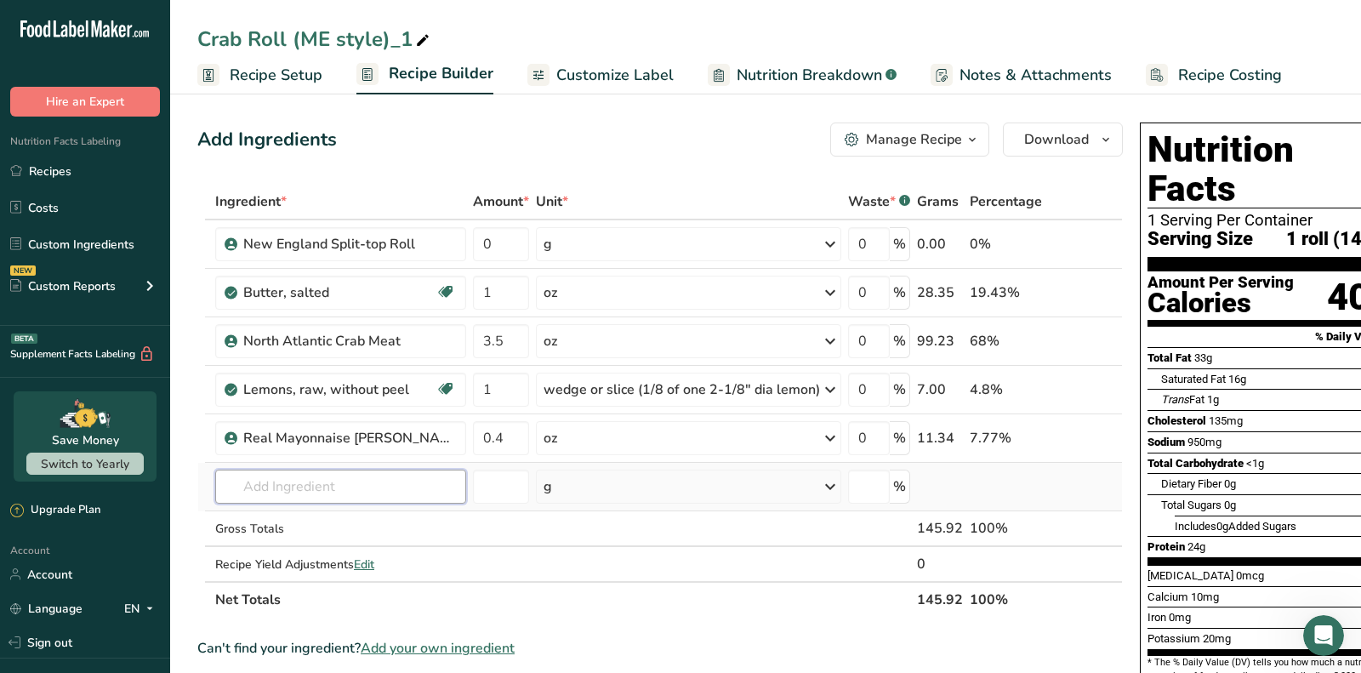
click at [365, 484] on input "text" at bounding box center [340, 486] width 251 height 34
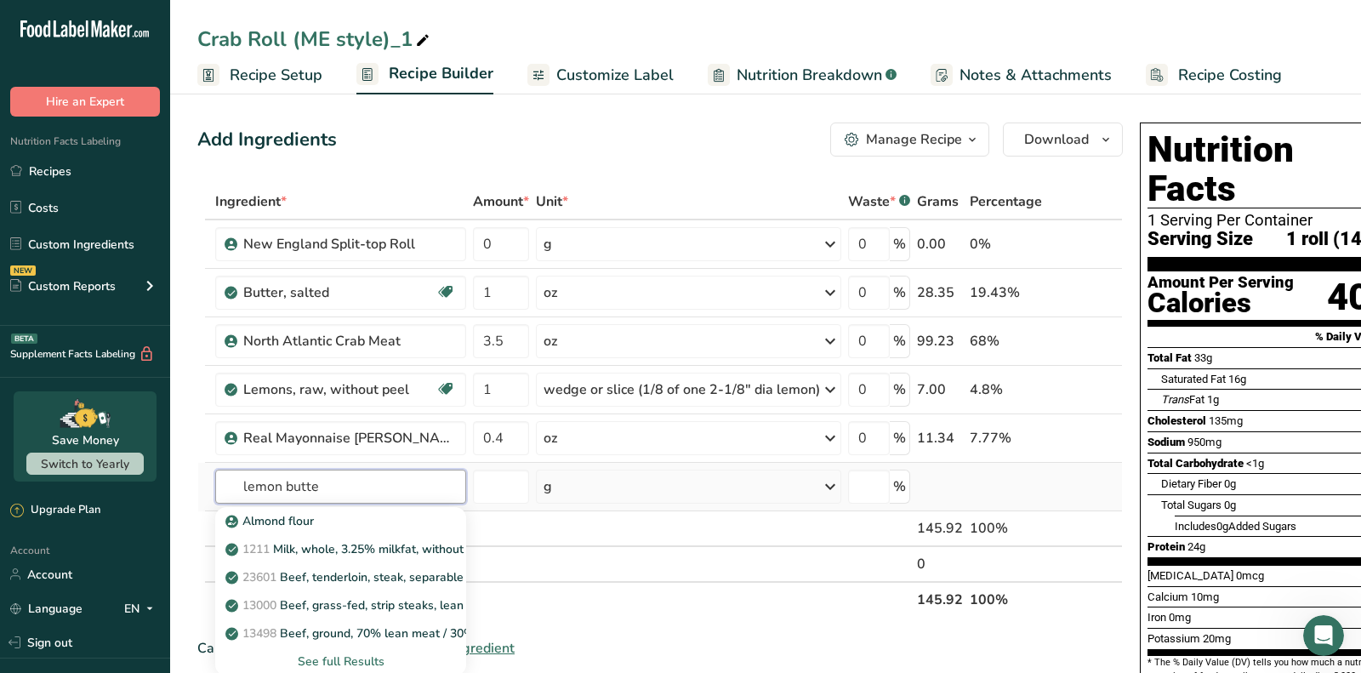
type input "lemon butter"
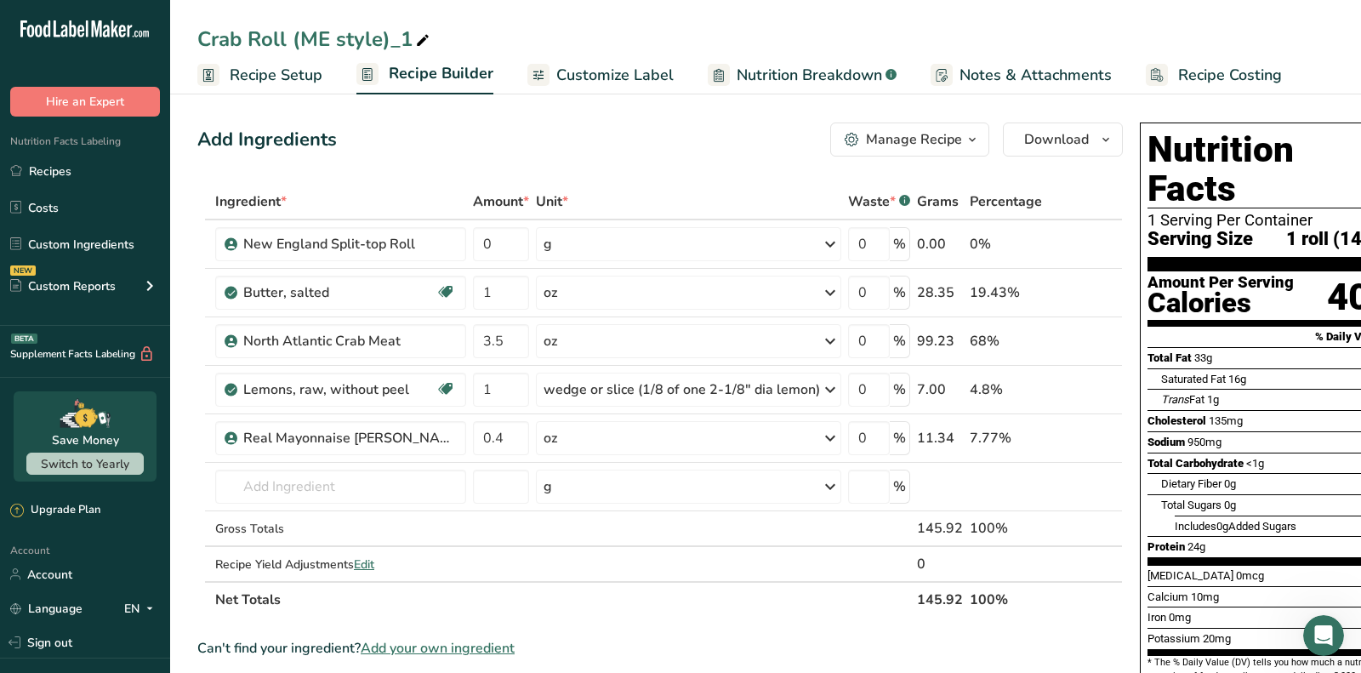
click at [423, 31] on icon at bounding box center [422, 41] width 15 height 24
click at [423, 31] on input "Crab Roll (ME style)_1" at bounding box center [765, 39] width 1136 height 31
type input "Crab Roll (CT style)"
click at [448, 140] on div "Add Ingredients Manage Recipe Delete Recipe Duplicate Recipe Scale Recipe Save …" at bounding box center [659, 139] width 925 height 34
click at [1082, 435] on icon at bounding box center [1088, 439] width 12 height 18
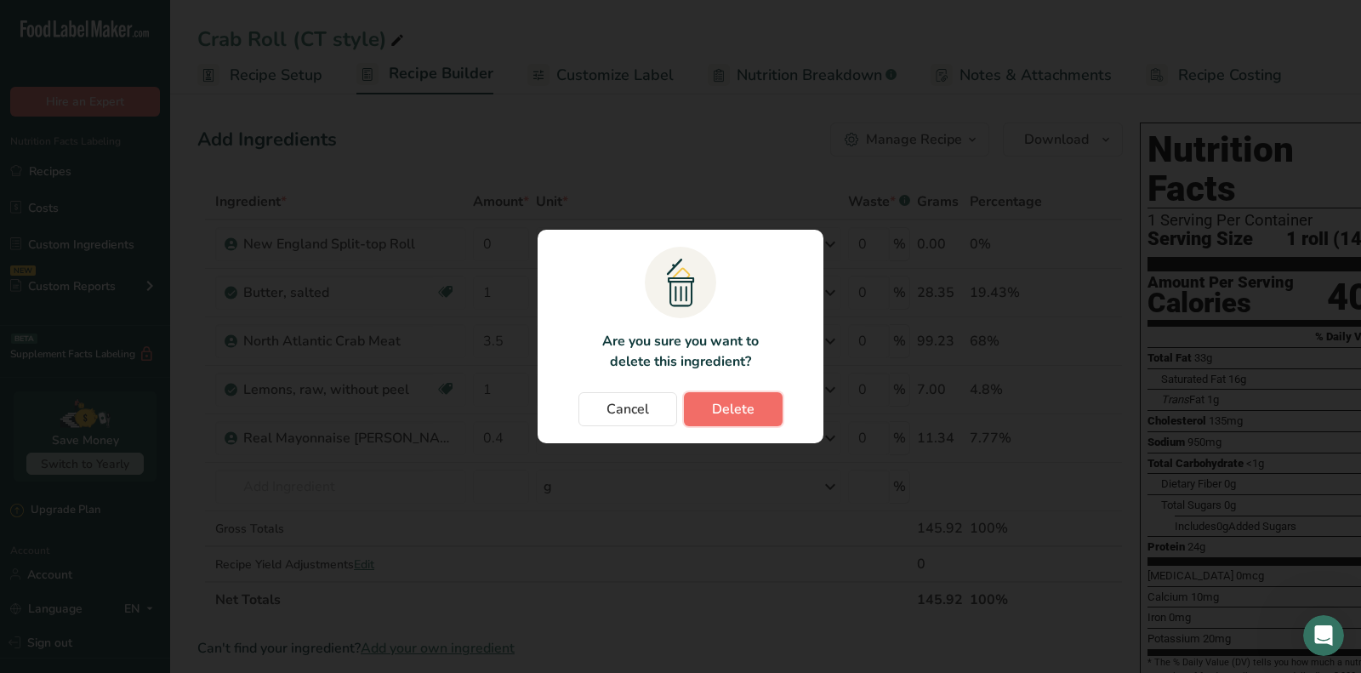
click at [763, 407] on button "Delete" at bounding box center [733, 409] width 99 height 34
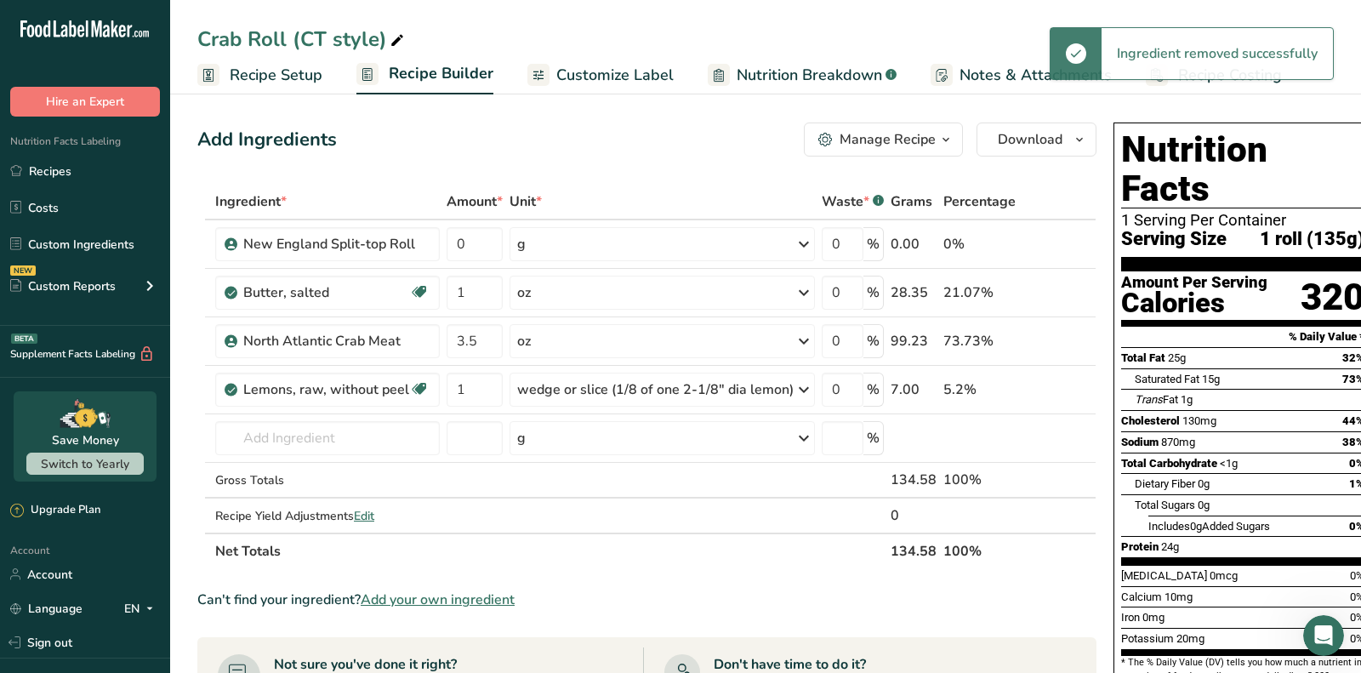
click at [454, 600] on span "Add your own ingredient" at bounding box center [438, 599] width 154 height 20
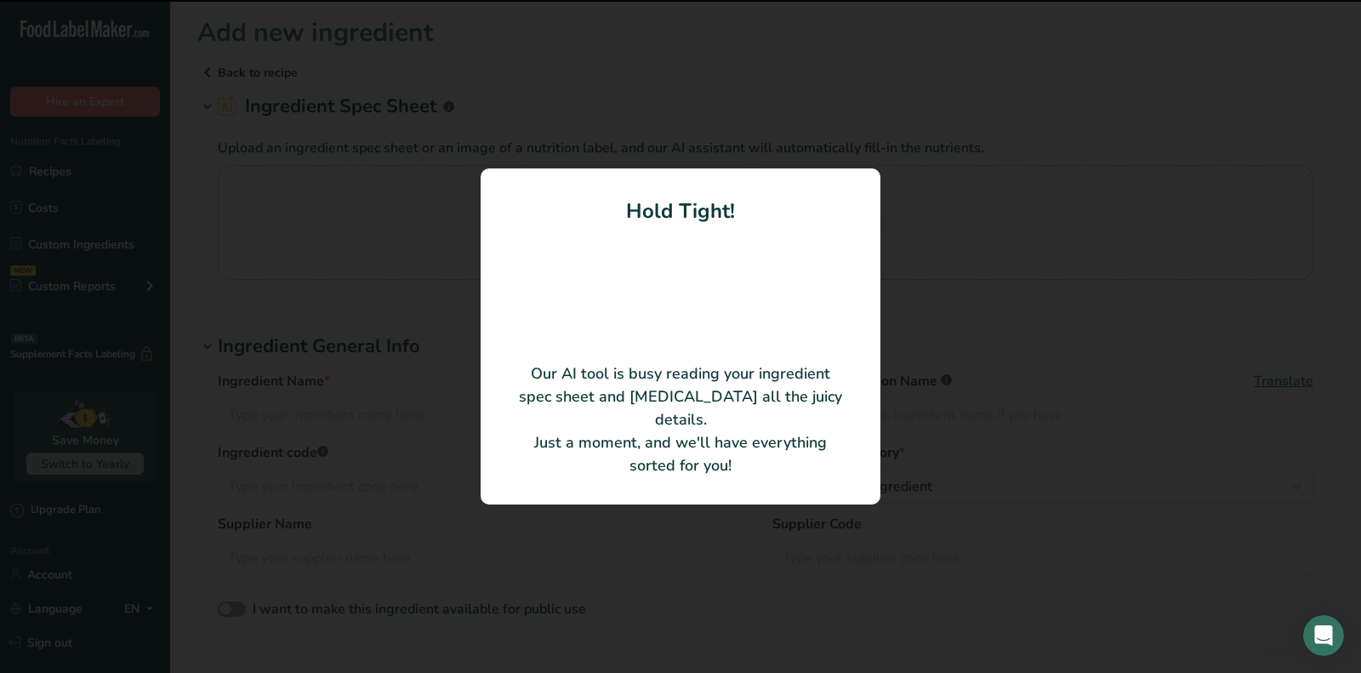
type input "Lemon Butter"
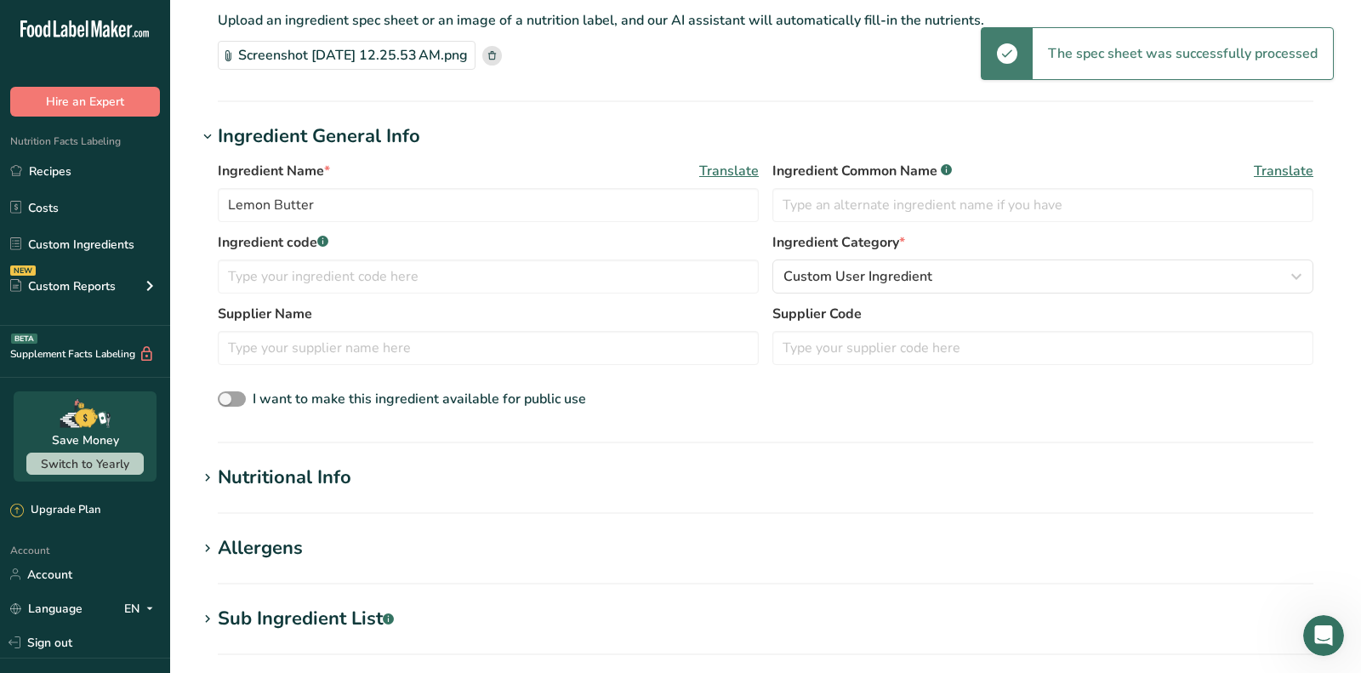
scroll to position [150, 0]
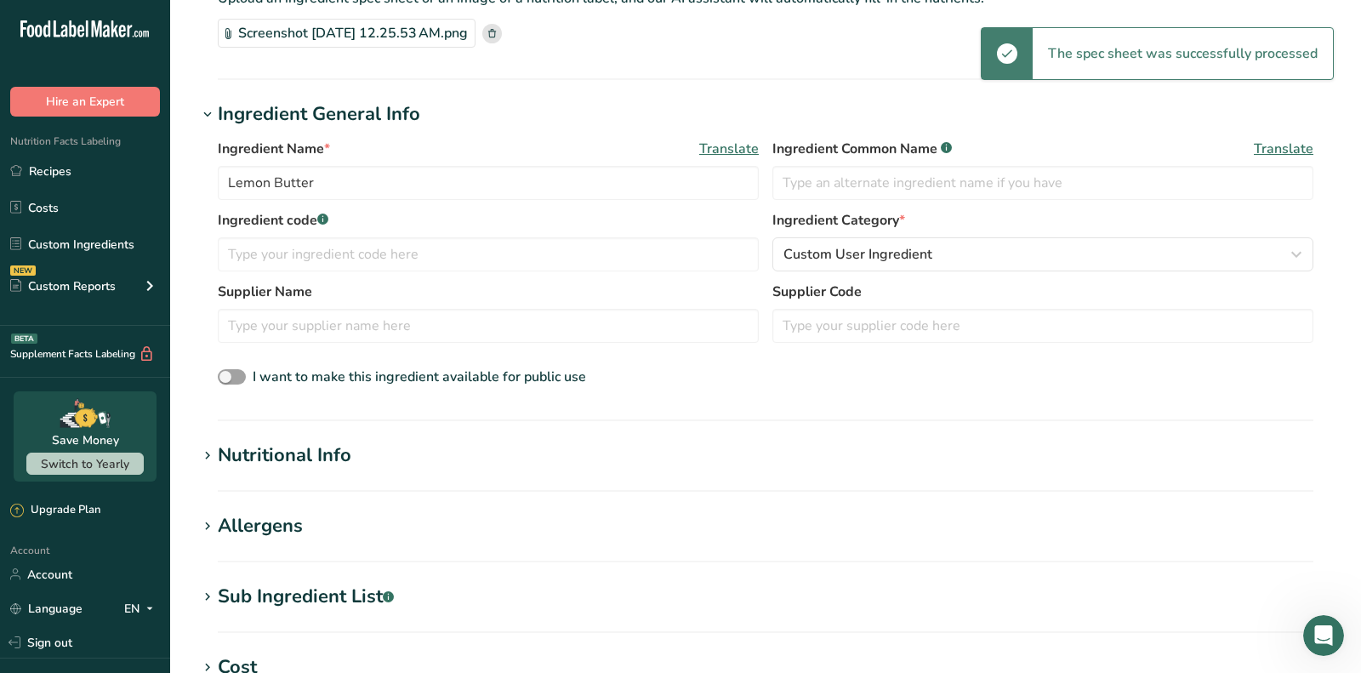
click at [255, 448] on div "Nutritional Info" at bounding box center [285, 455] width 134 height 28
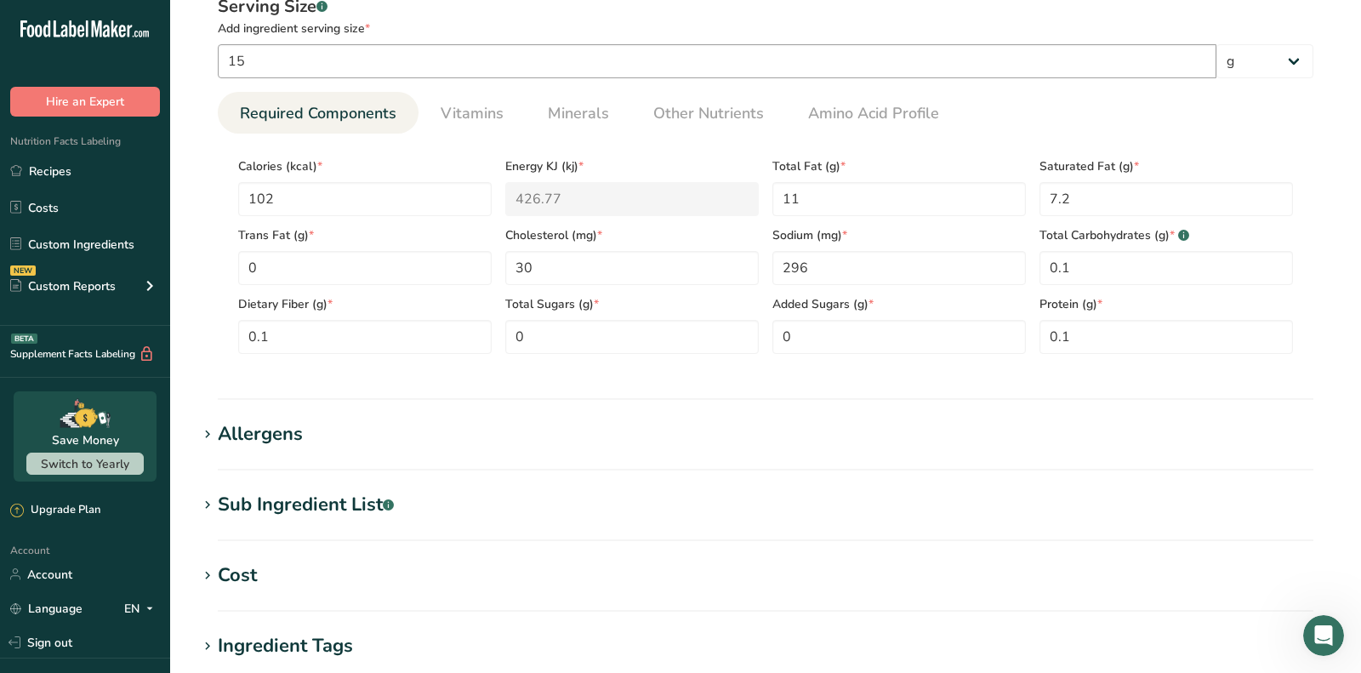
scroll to position [626, 0]
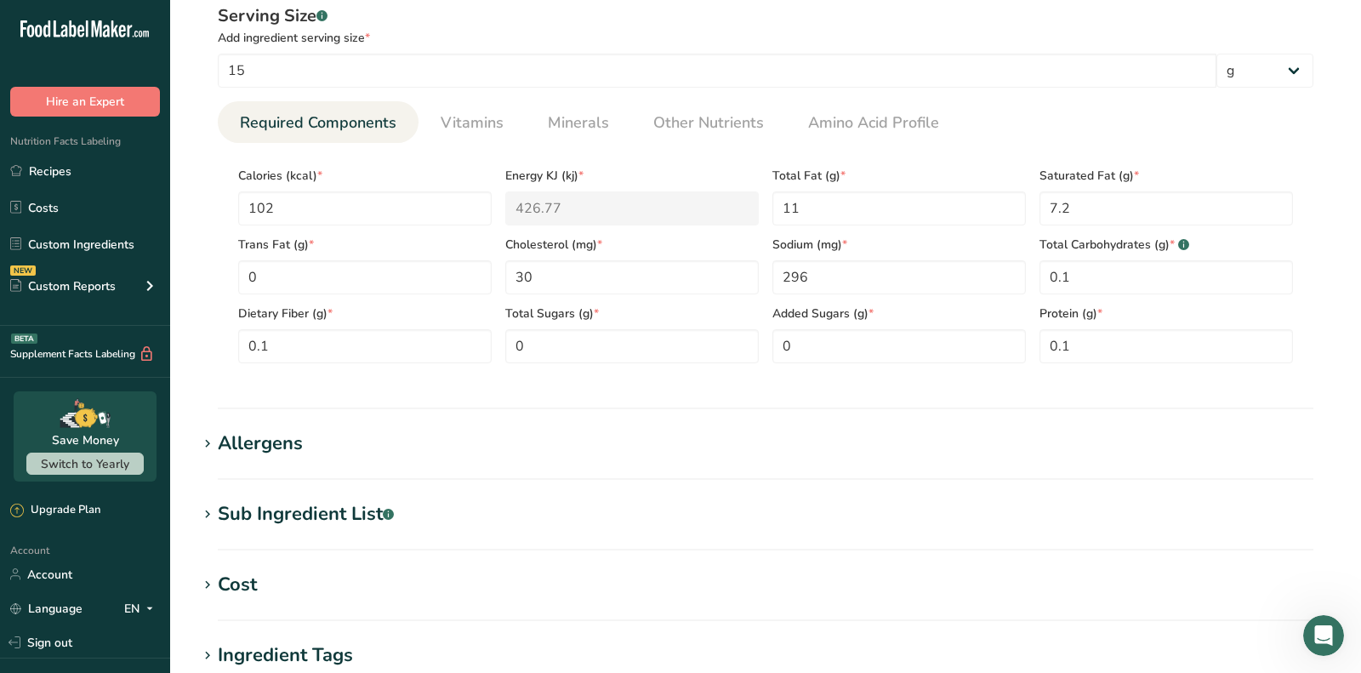
click at [283, 430] on div "Allergens" at bounding box center [260, 444] width 85 height 28
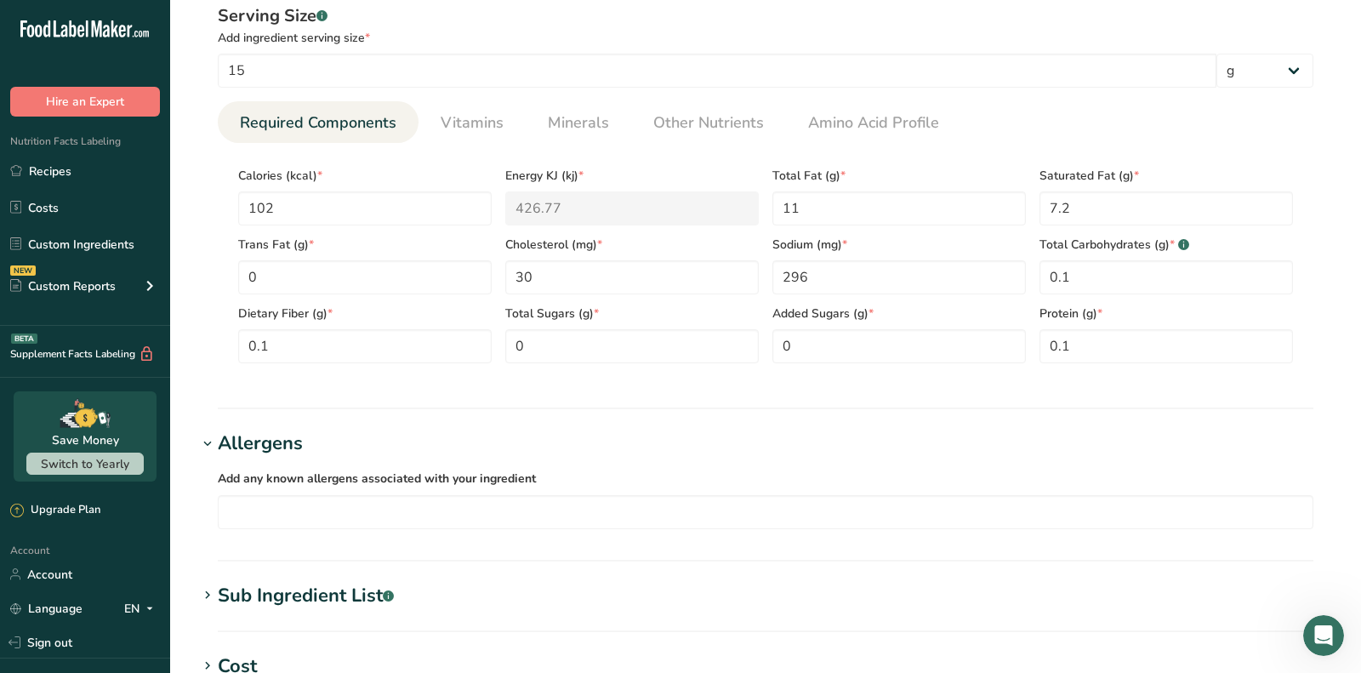
click at [270, 451] on div "Allergens" at bounding box center [260, 444] width 85 height 28
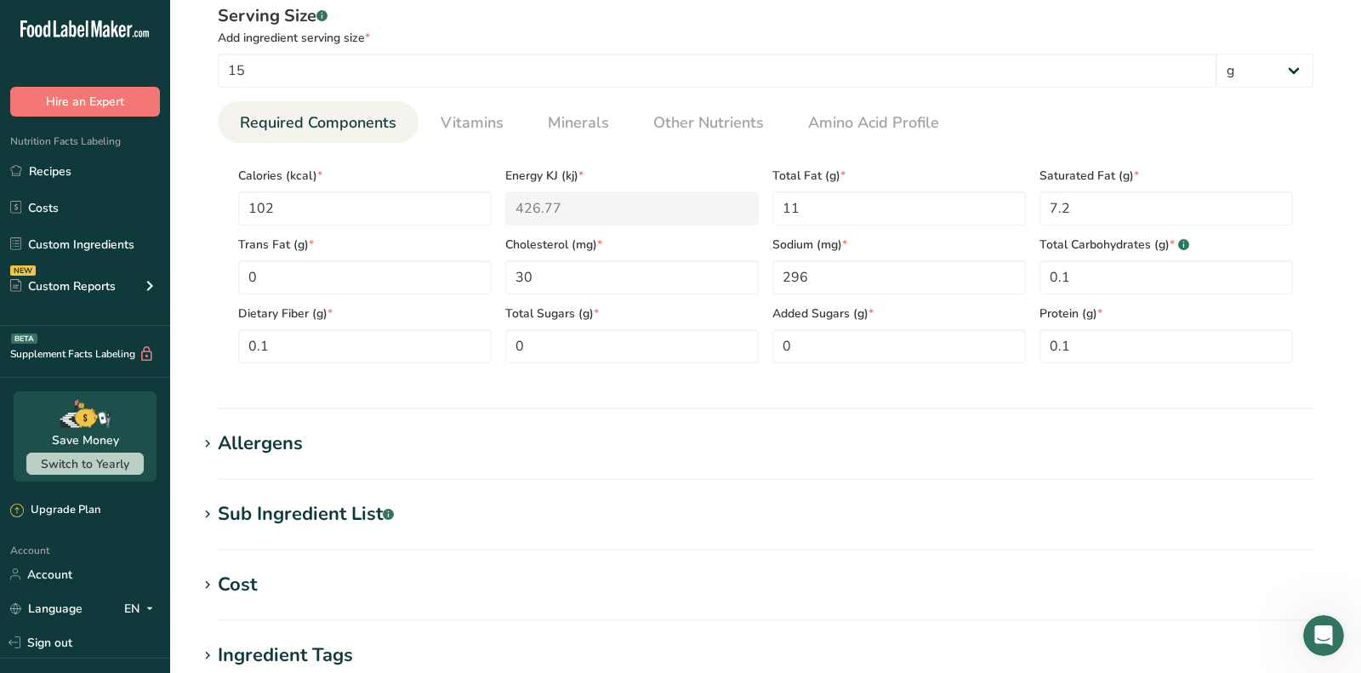
click at [270, 451] on div "Allergens" at bounding box center [260, 444] width 85 height 28
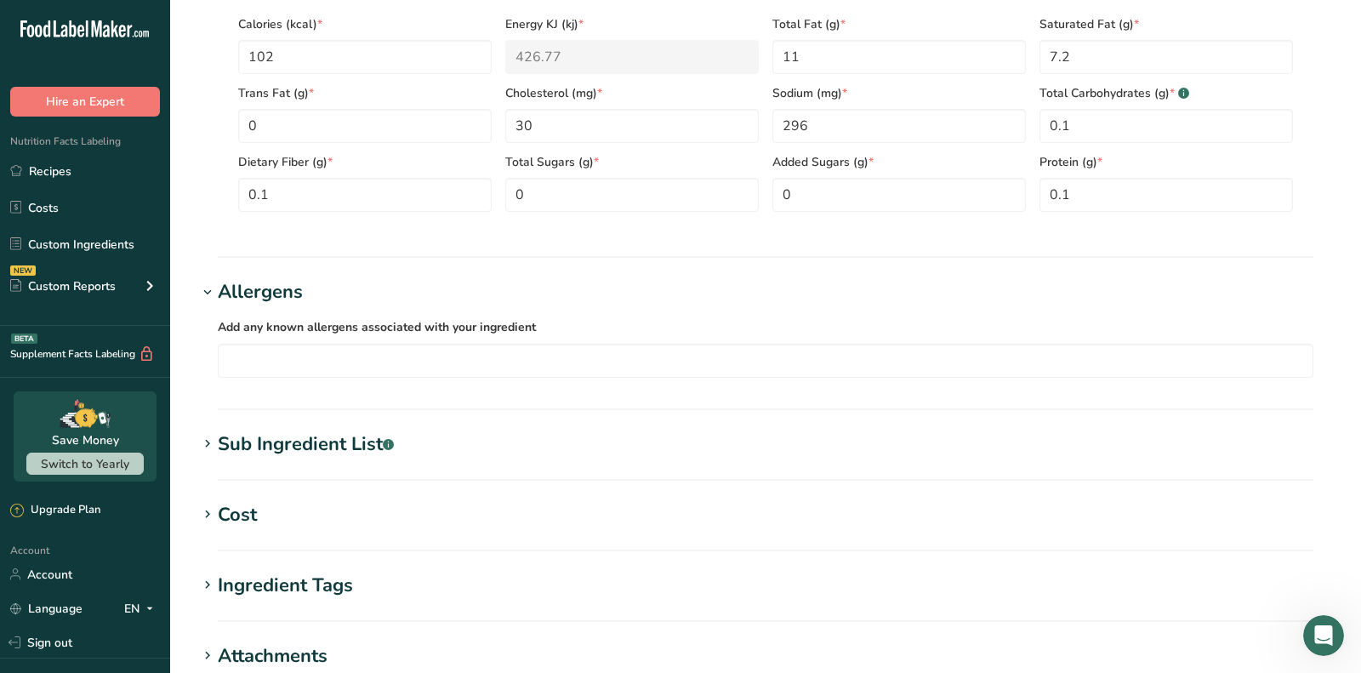
scroll to position [800, 0]
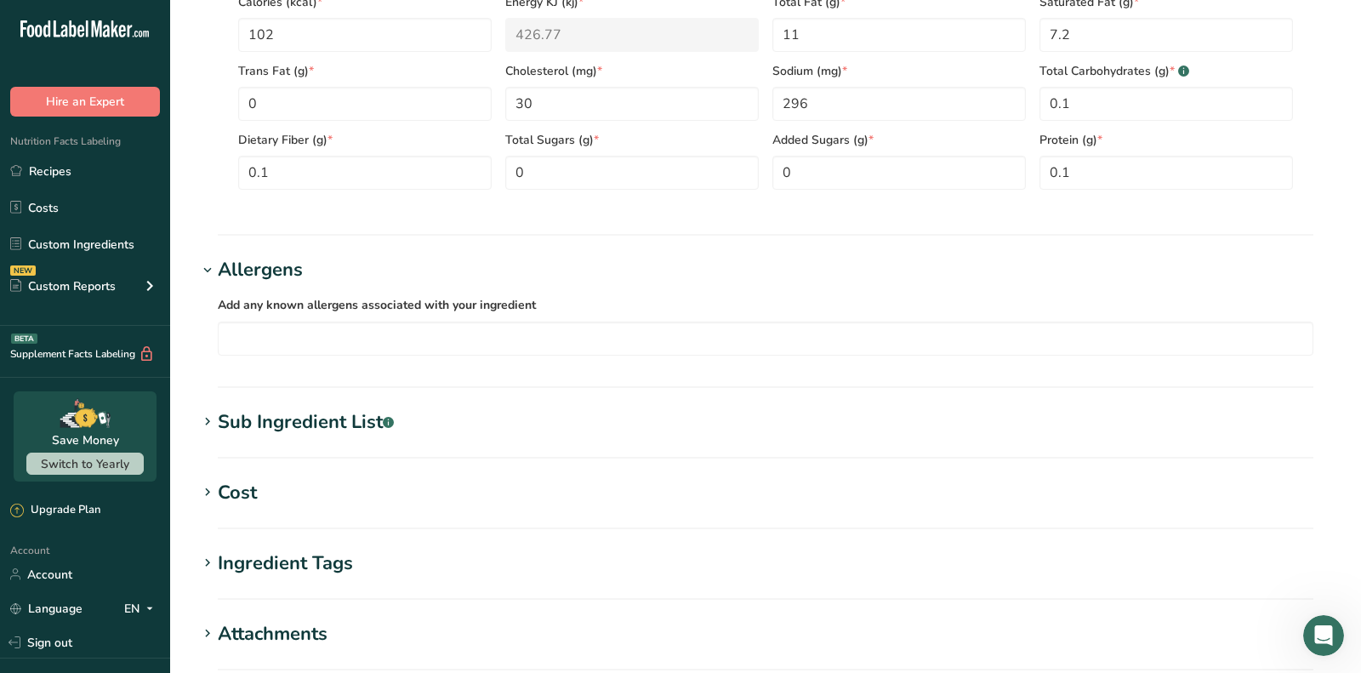
click at [277, 441] on section "Sub Ingredient List .a-a{fill:#347362;}.b-a{fill:#fff;} Translate" at bounding box center [765, 433] width 1136 height 50
click at [283, 418] on div "Sub Ingredient List .a-a{fill:#347362;}.b-a{fill:#fff;}" at bounding box center [306, 422] width 176 height 28
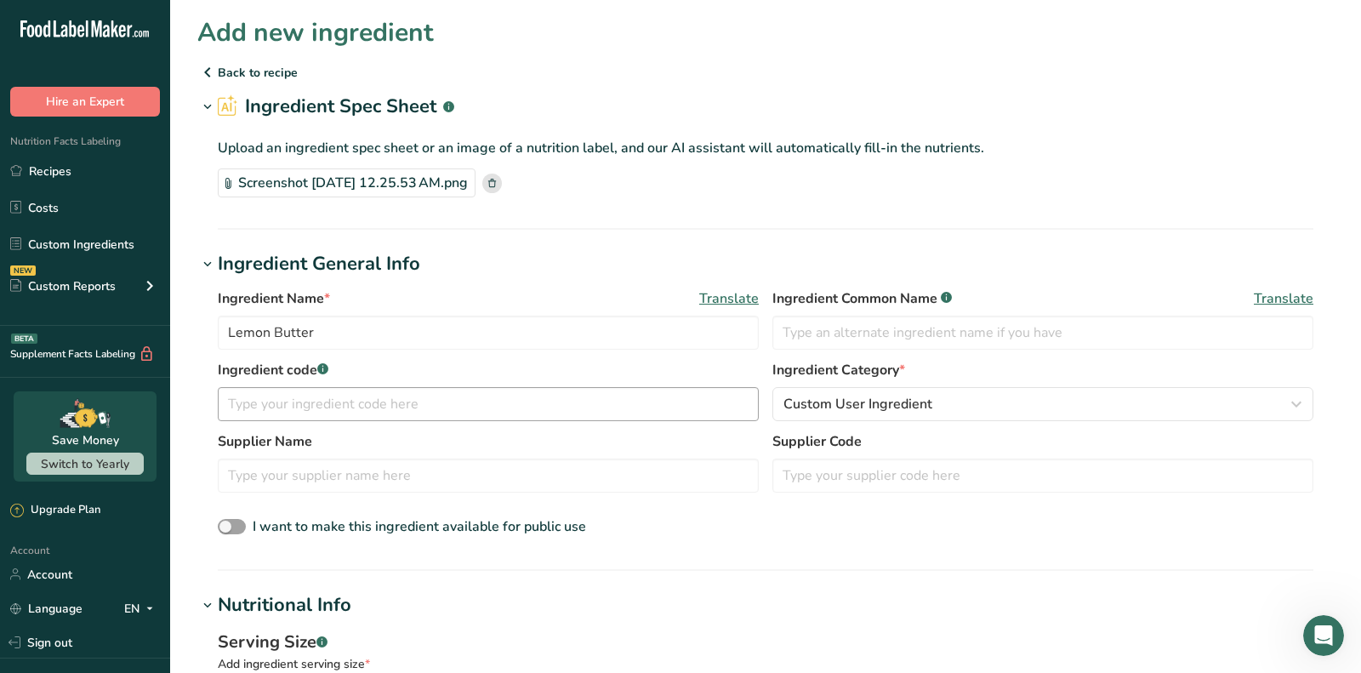
scroll to position [1132, 0]
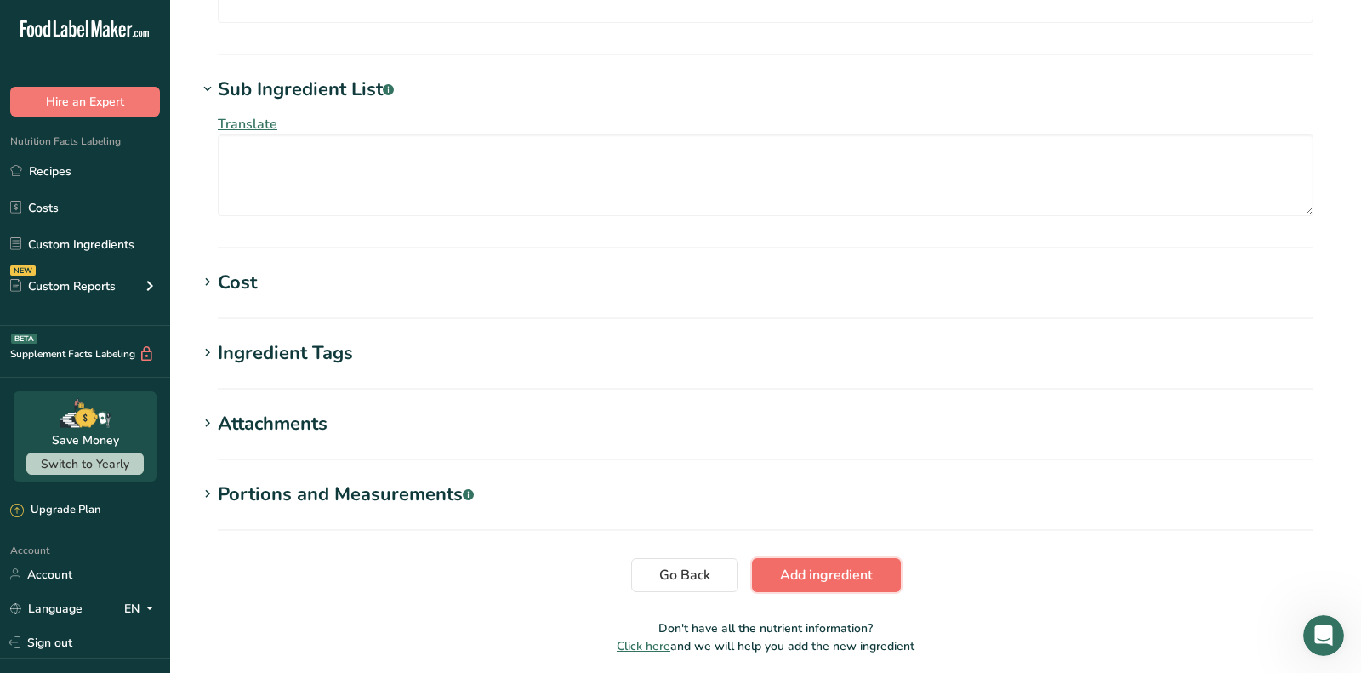
click at [808, 580] on span "Add ingredient" at bounding box center [826, 575] width 93 height 20
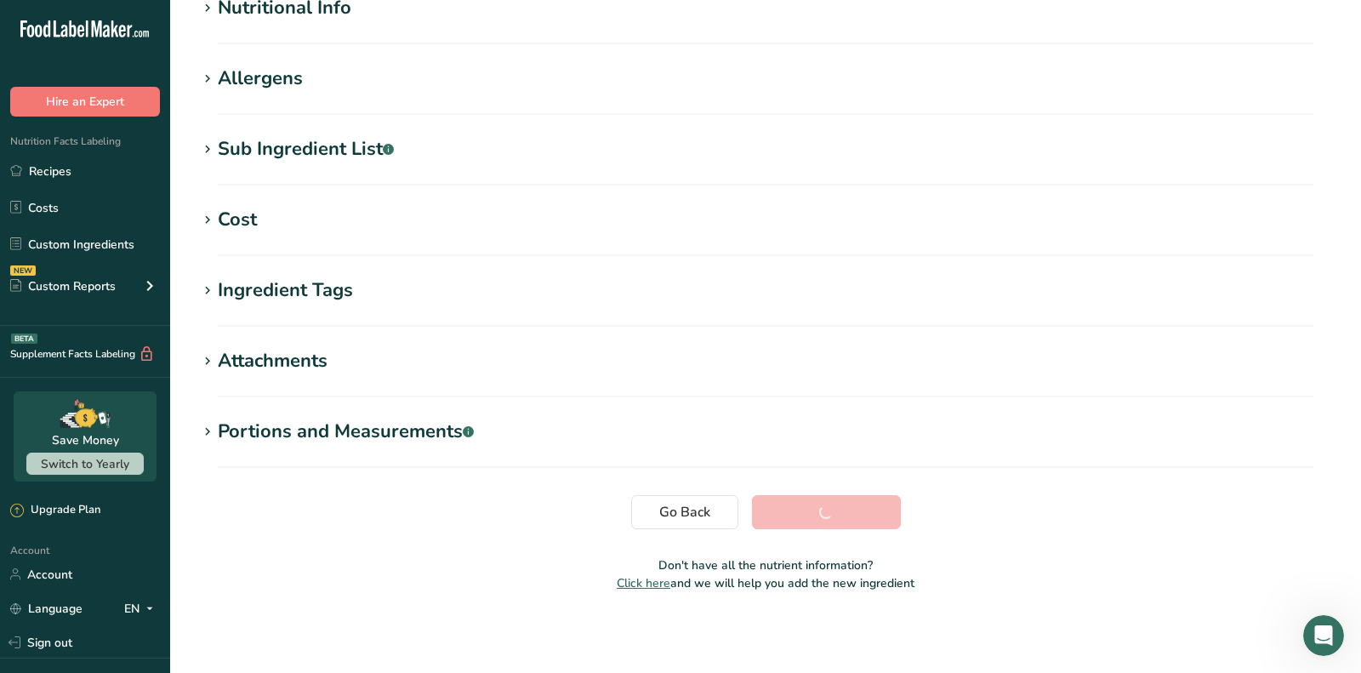
scroll to position [0, 0]
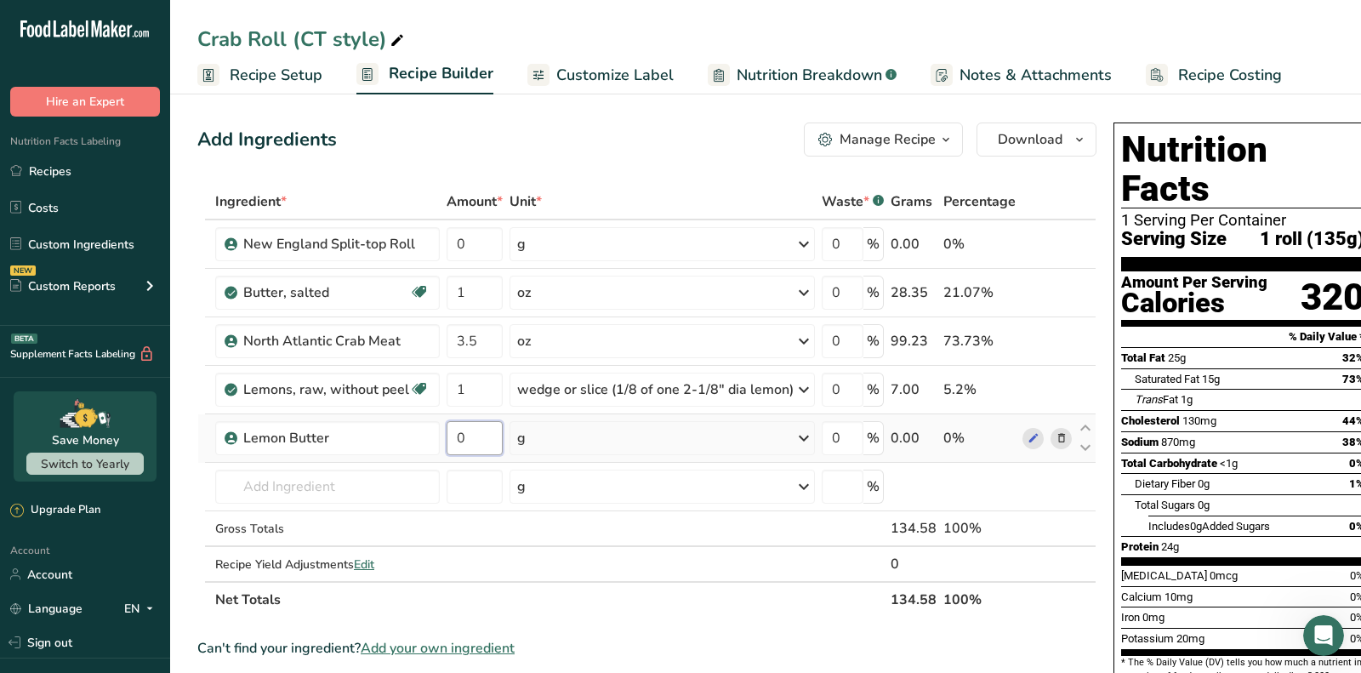
click at [483, 439] on input "0" at bounding box center [475, 438] width 56 height 34
type input "1"
click at [579, 433] on div "Ingredient * Amount * Unit * Waste * .a-a{fill:#347362;}.b-a{fill:#fff;} Grams …" at bounding box center [646, 401] width 899 height 434
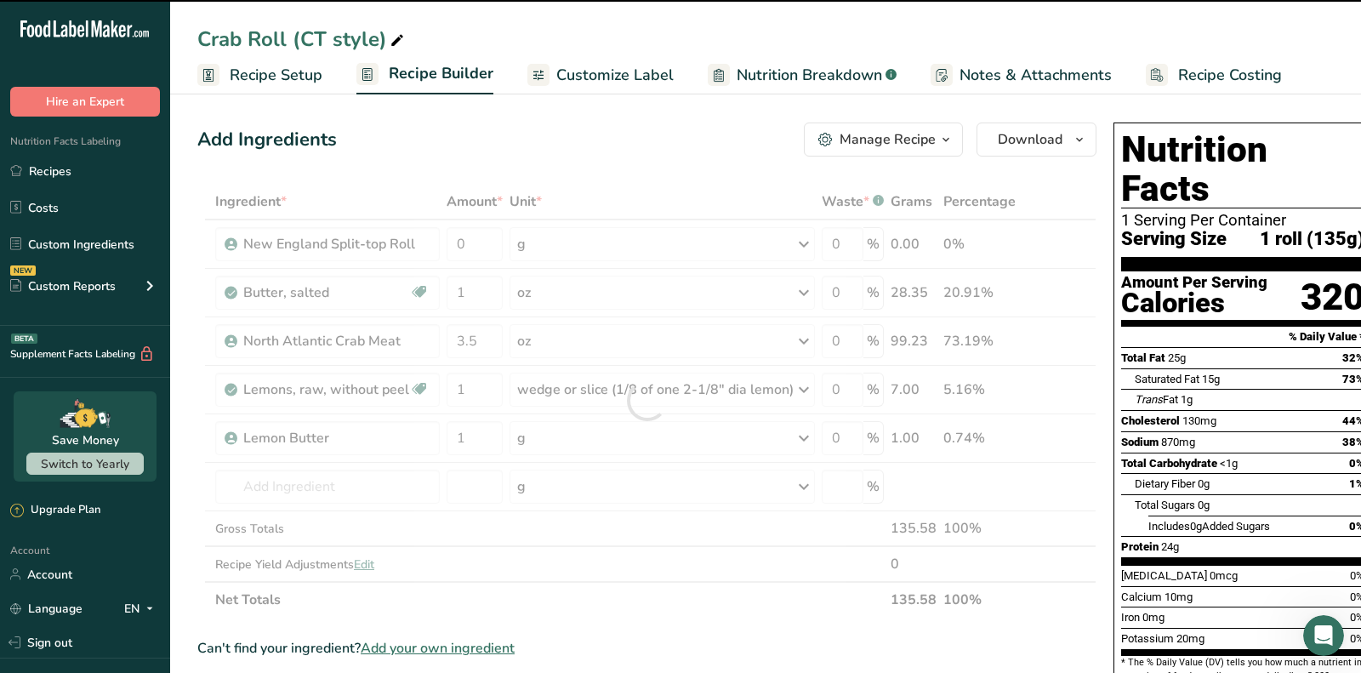
click at [578, 433] on div "g" at bounding box center [661, 438] width 305 height 34
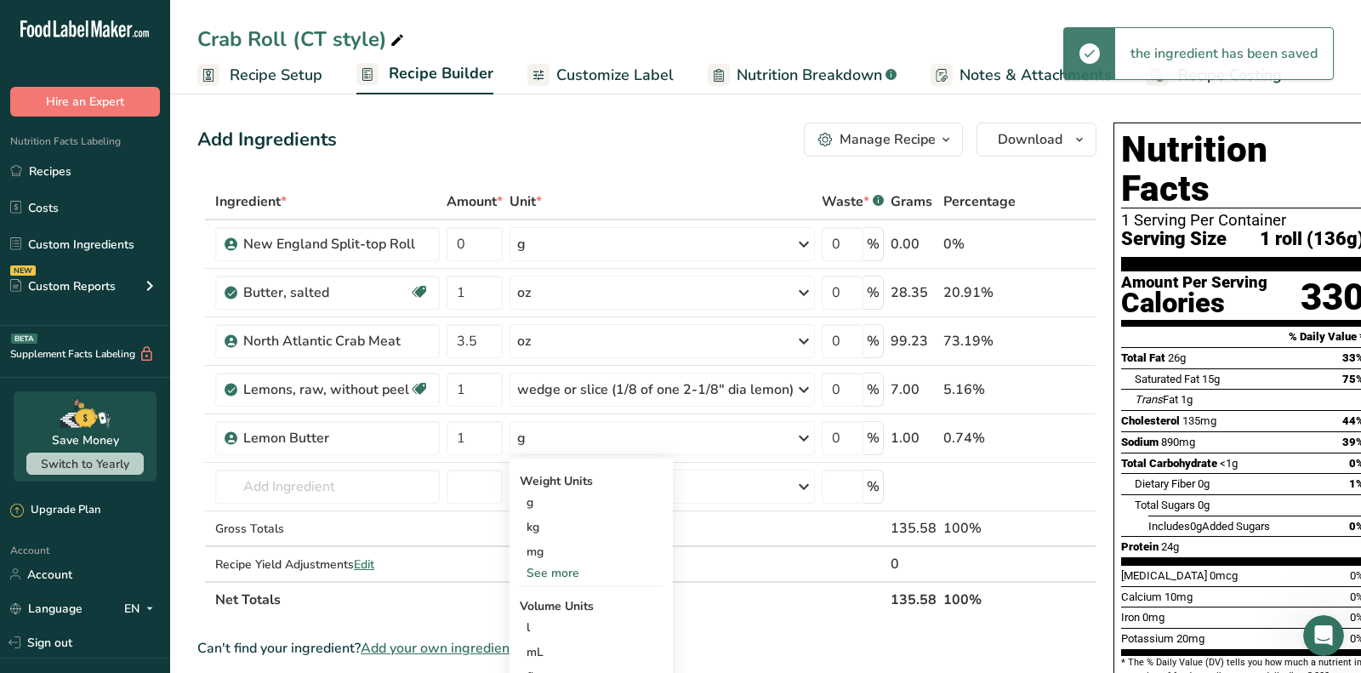
click at [578, 433] on div "g" at bounding box center [661, 438] width 305 height 34
click at [552, 569] on div "See more" at bounding box center [591, 573] width 143 height 18
click at [540, 617] on div "oz" at bounding box center [591, 625] width 143 height 25
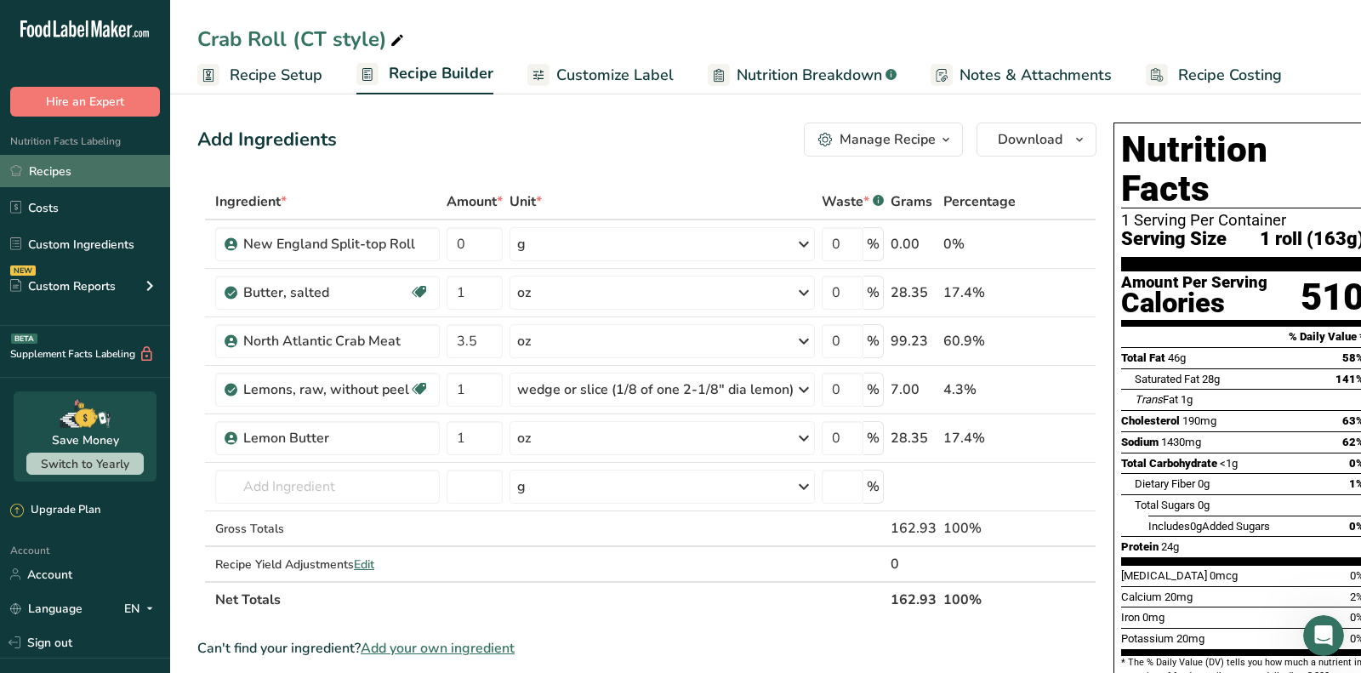
click at [95, 171] on link "Recipes" at bounding box center [85, 171] width 170 height 32
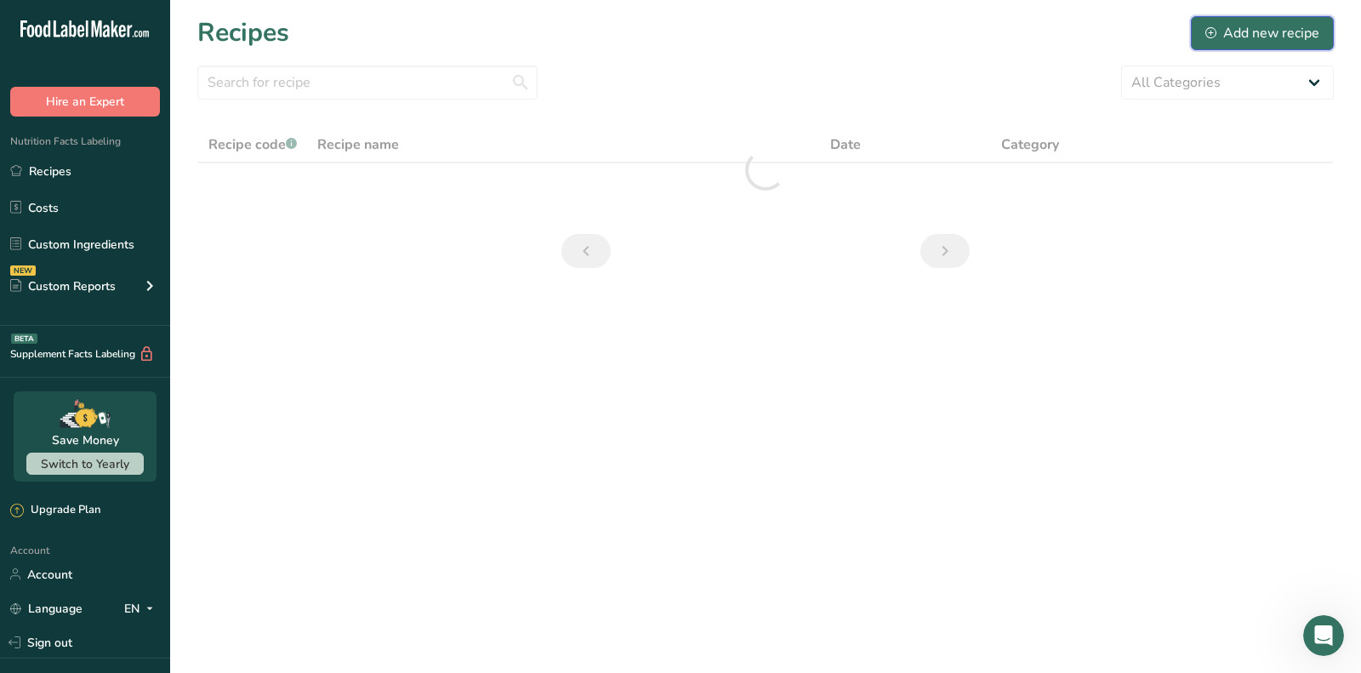
click at [1264, 35] on div "Add new recipe" at bounding box center [1262, 33] width 114 height 20
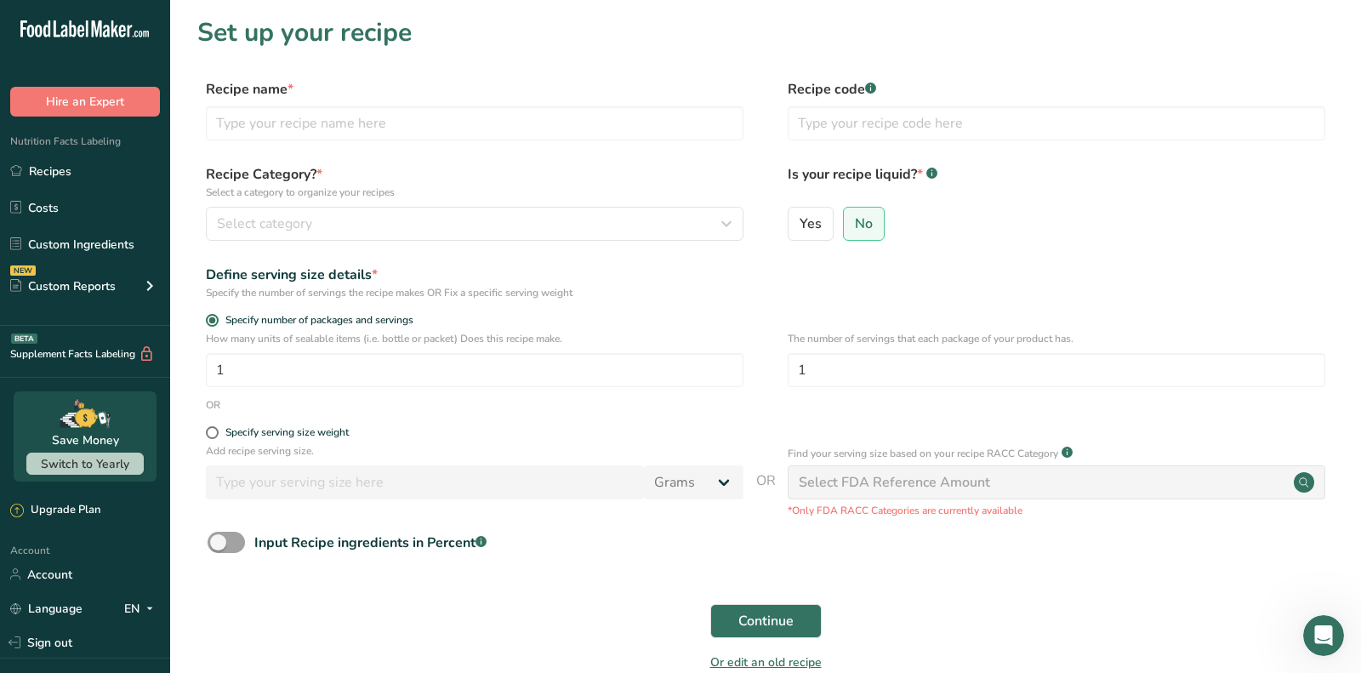
click at [363, 141] on div "Recipe name * Recipe code .a-a{fill:#347362;}.b-a{fill:#fff;}" at bounding box center [765, 114] width 1136 height 71
click at [361, 127] on input "text" at bounding box center [475, 123] width 538 height 34
paste input "Lobster Grilled Cheese"
type input "Lobster Grilled Cheese"
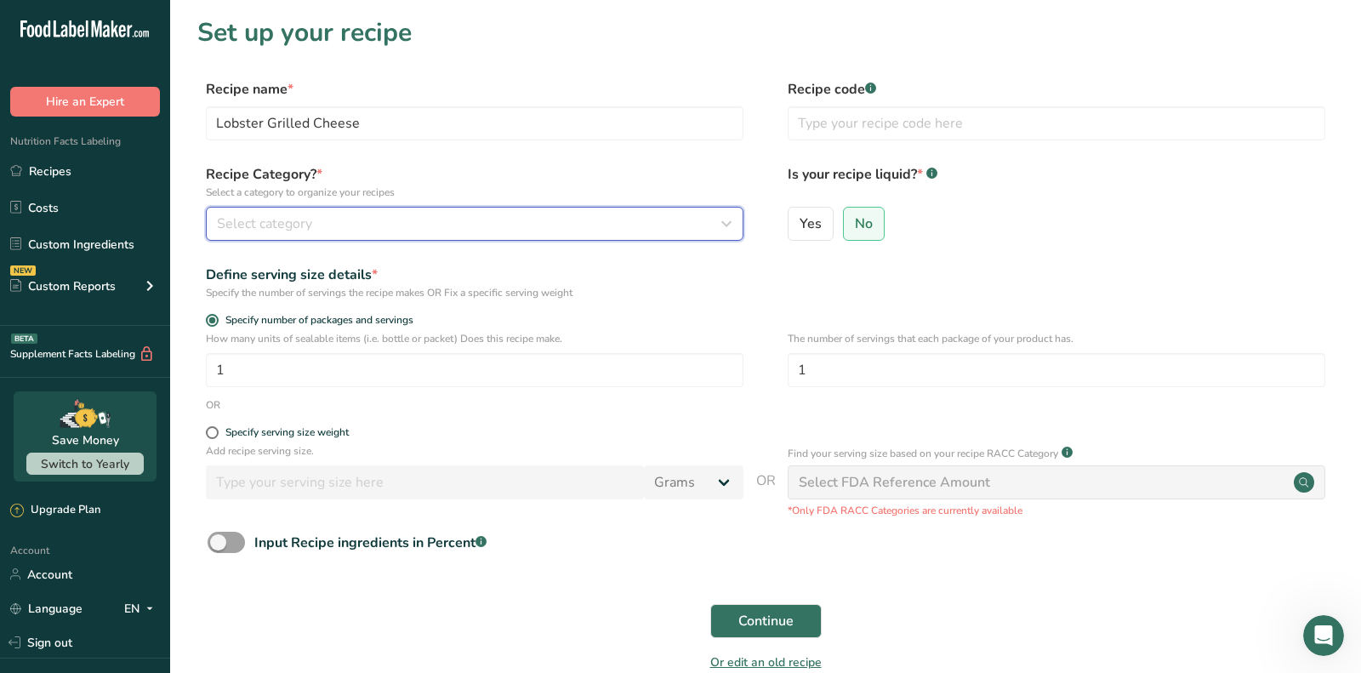
click at [346, 228] on div "Select category" at bounding box center [469, 223] width 505 height 20
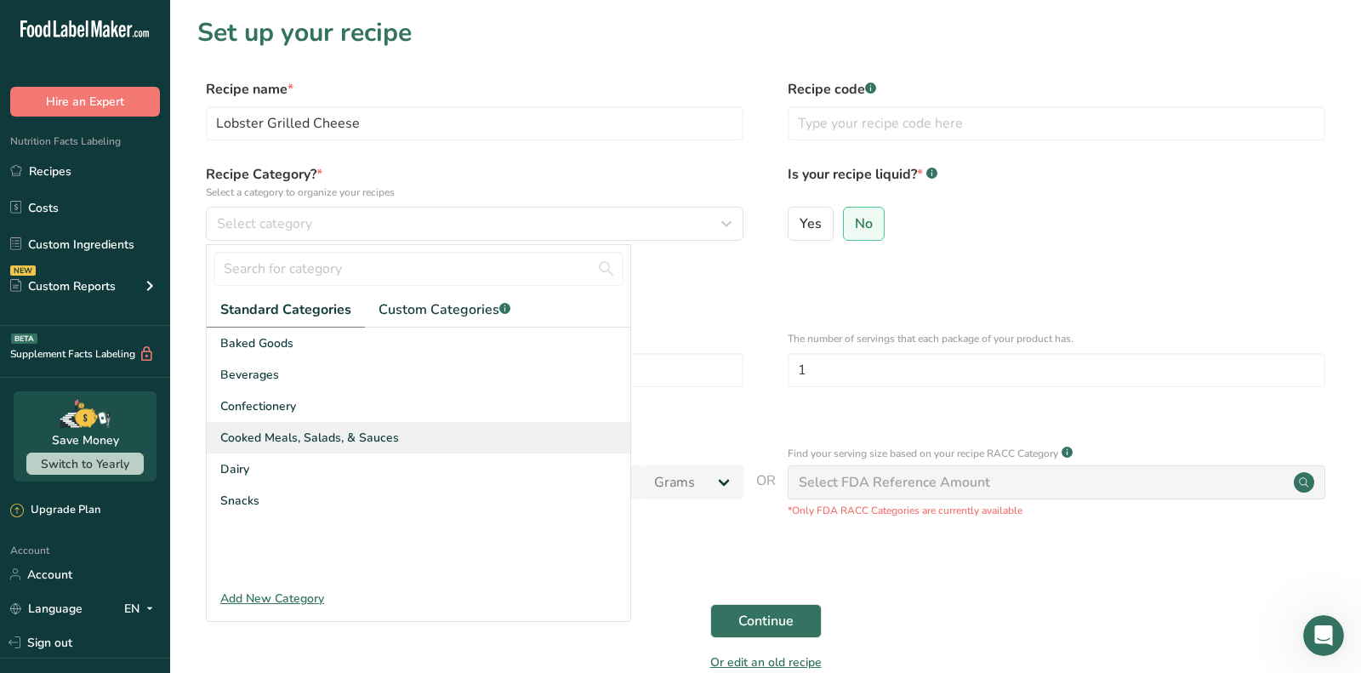
click at [338, 433] on span "Cooked Meals, Salads, & Sauces" at bounding box center [309, 438] width 179 height 18
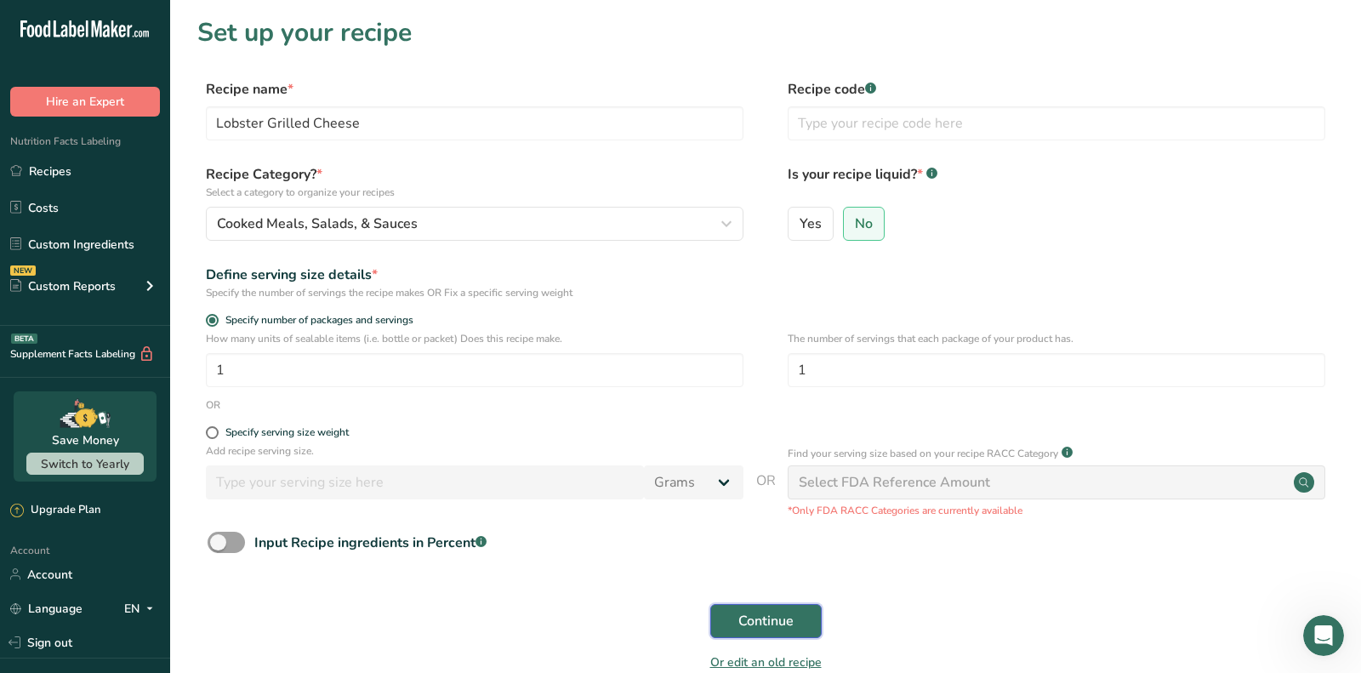
click at [754, 605] on button "Continue" at bounding box center [765, 621] width 111 height 34
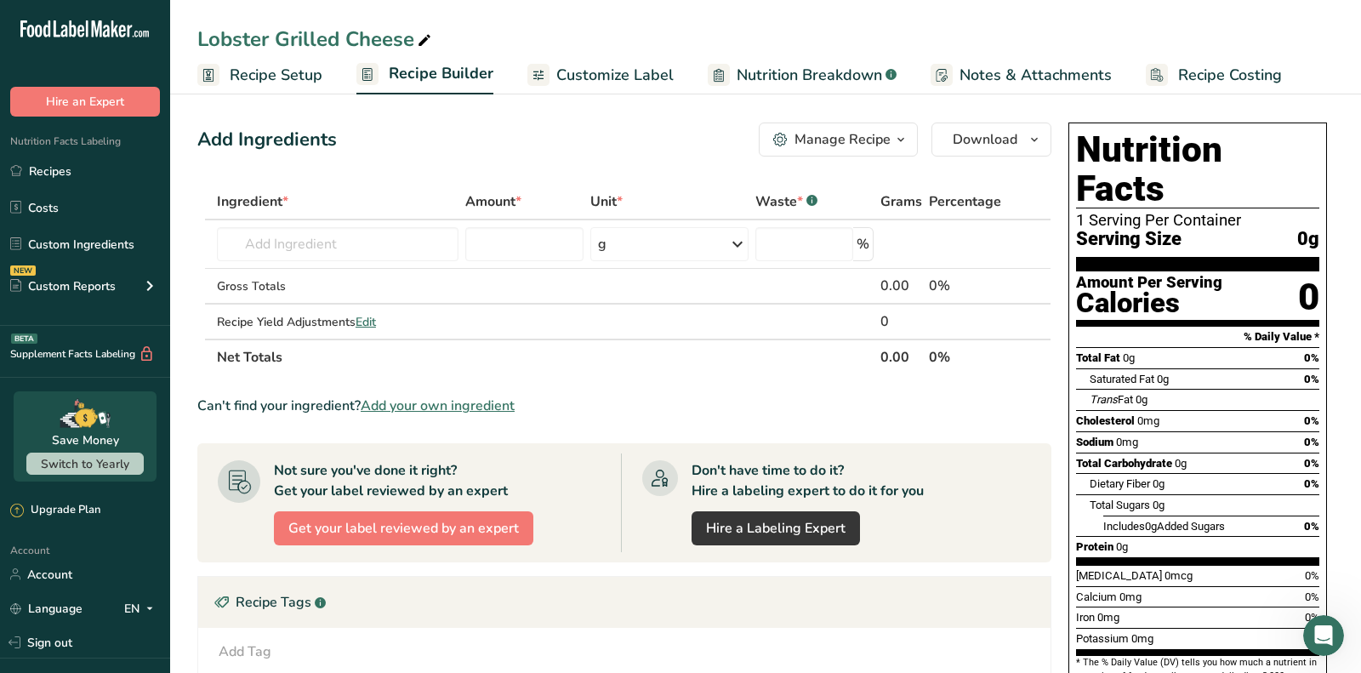
click at [332, 210] on div "Ingredient *" at bounding box center [338, 201] width 242 height 20
click at [326, 253] on input "text" at bounding box center [338, 244] width 242 height 34
paste input "[US_STATE] lobster meat"
drag, startPoint x: 297, startPoint y: 236, endPoint x: 219, endPoint y: 236, distance: 78.2
click at [219, 236] on input "[US_STATE] lobster meat" at bounding box center [338, 244] width 242 height 34
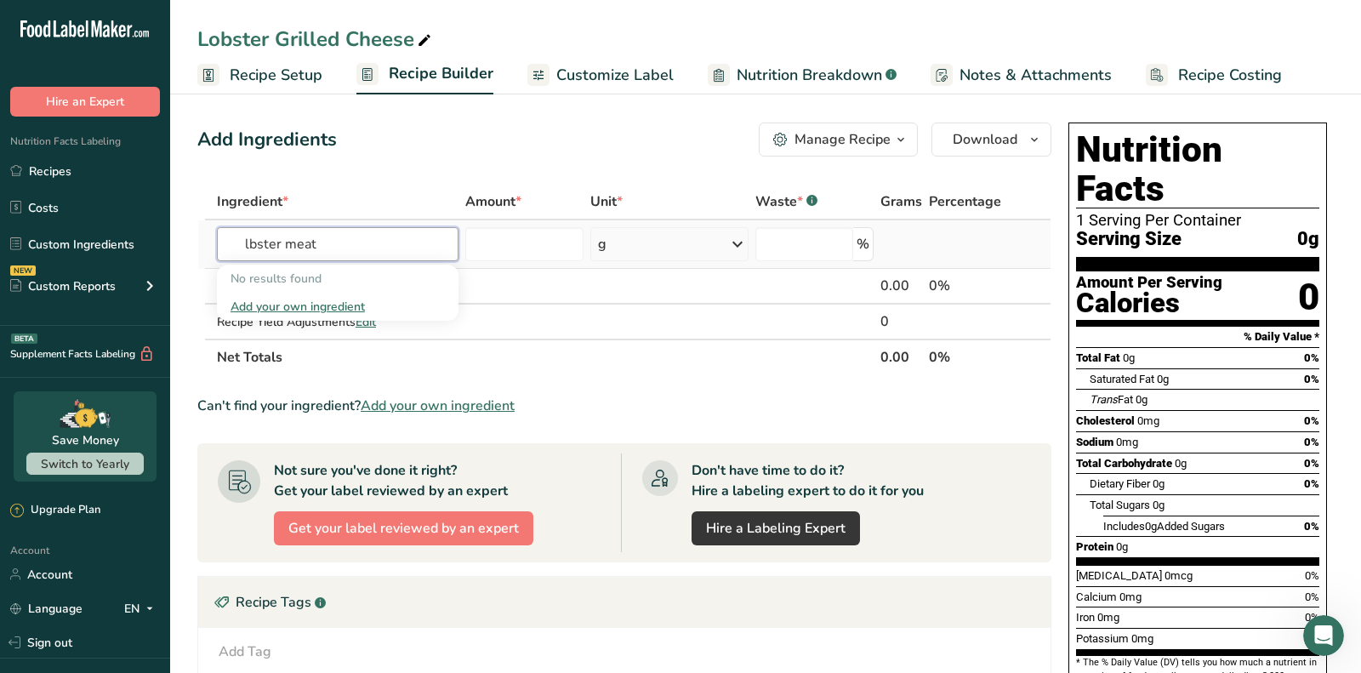
type input "lobster meat"
click at [340, 248] on input "lobster meat" at bounding box center [338, 244] width 242 height 34
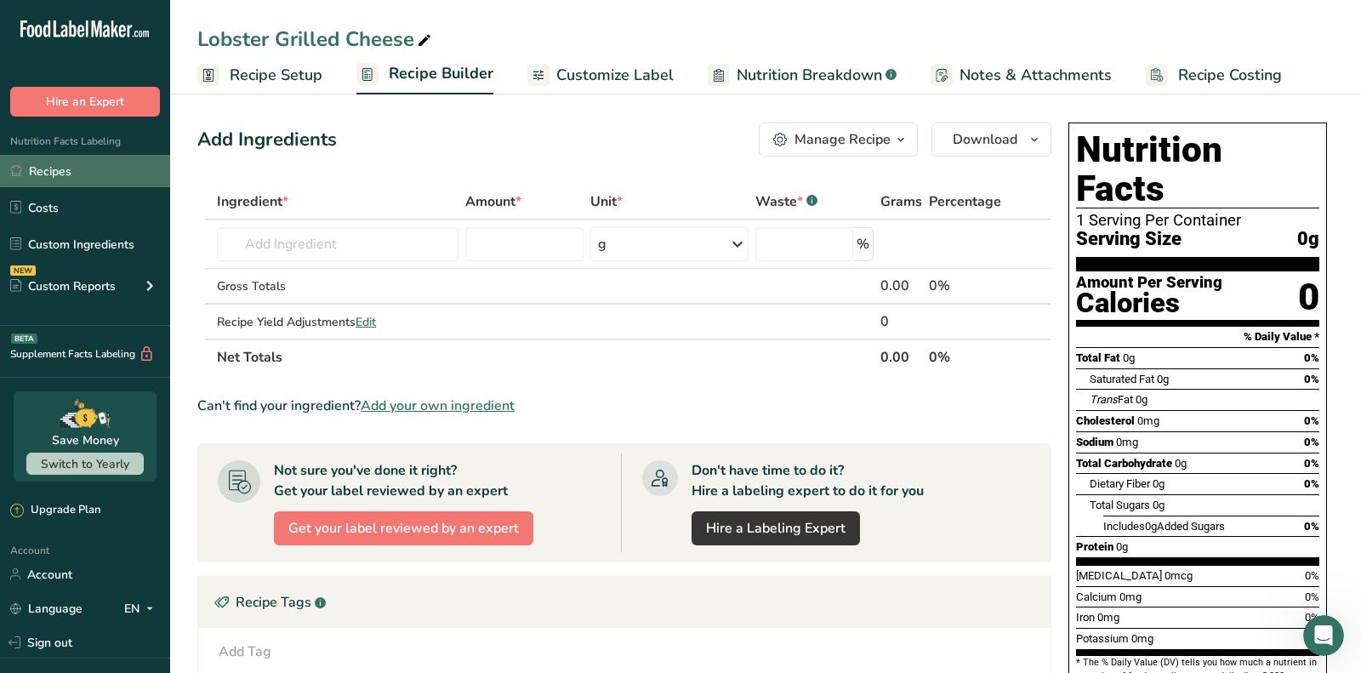
click at [128, 174] on link "Recipes" at bounding box center [85, 171] width 170 height 32
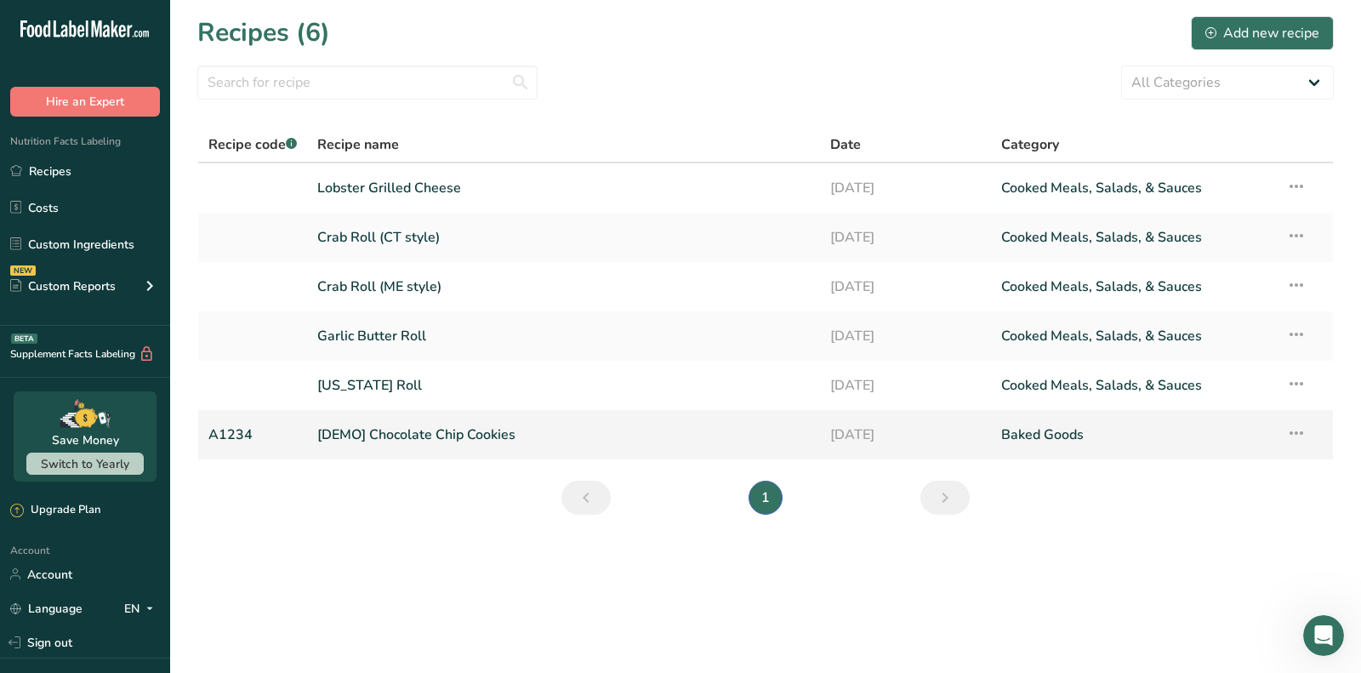
click at [1302, 430] on icon at bounding box center [1296, 433] width 20 height 31
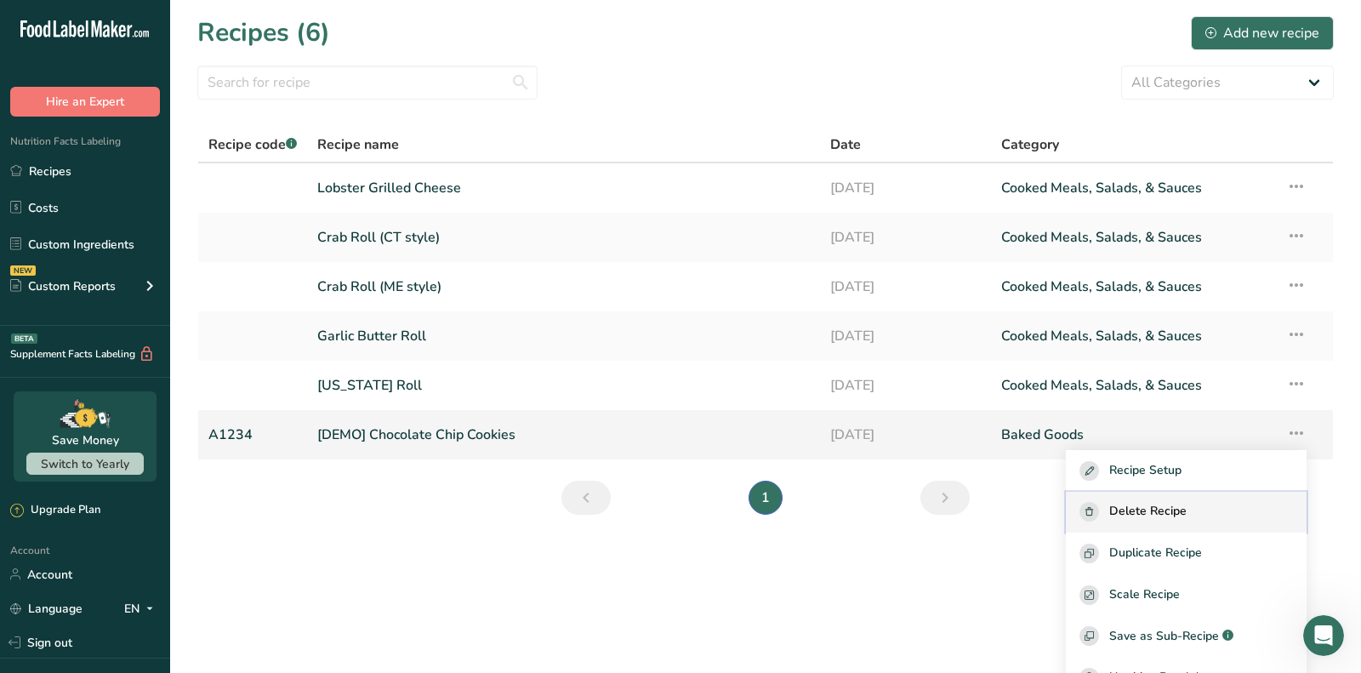
click at [1186, 511] on span "Delete Recipe" at bounding box center [1147, 512] width 77 height 20
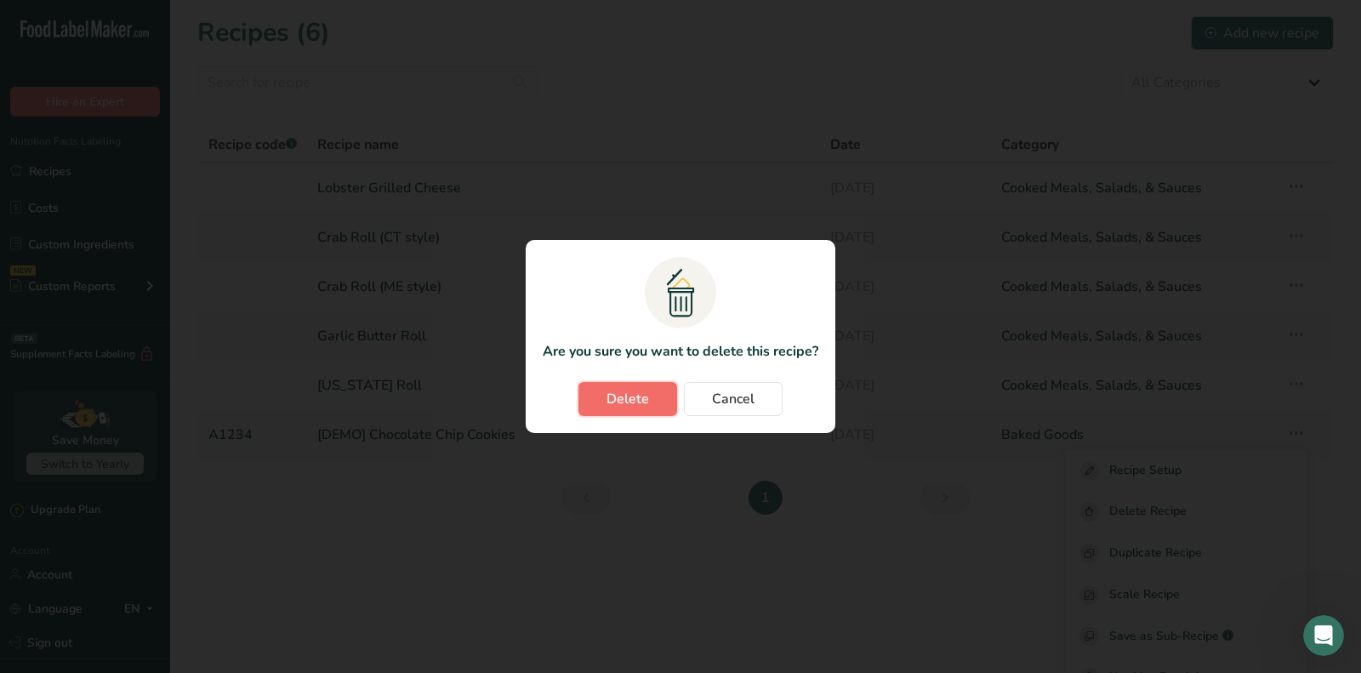
click at [632, 392] on span "Delete" at bounding box center [627, 399] width 43 height 20
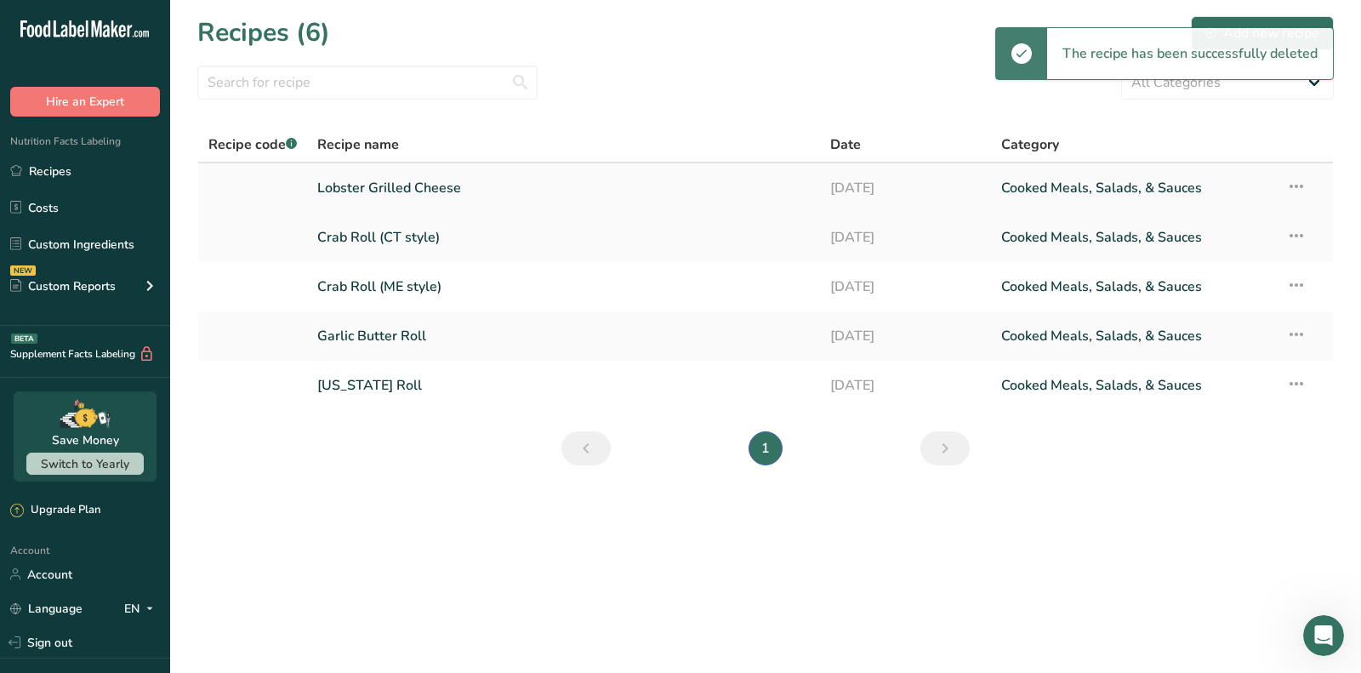
click at [375, 180] on link "Lobster Grilled Cheese" at bounding box center [563, 188] width 492 height 36
